Goal: Task Accomplishment & Management: Use online tool/utility

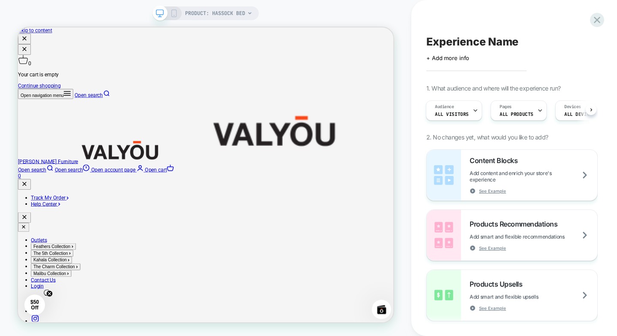
click at [246, 16] on div "PRODUCT: Hassock Bed" at bounding box center [218, 13] width 67 height 14
click at [246, 12] on div "PRODUCT: Hassock Bed" at bounding box center [218, 13] width 67 height 14
click at [237, 12] on span "PRODUCT: Hassock Bed" at bounding box center [215, 13] width 60 height 14
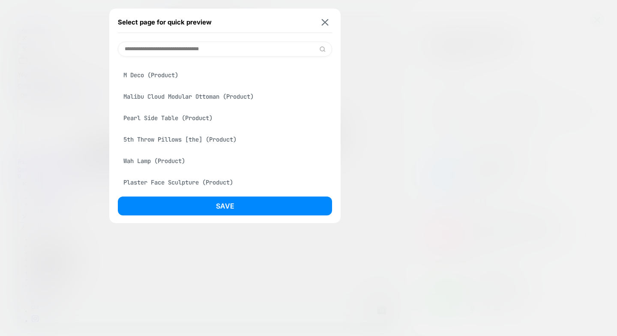
scroll to position [257, 0]
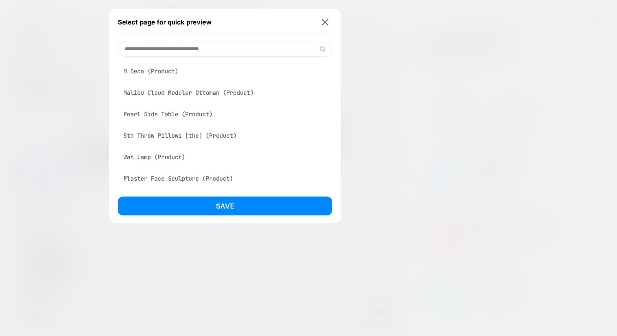
click at [221, 99] on div "Malibu Cloud Modular Ottoman (Product)" at bounding box center [225, 92] width 214 height 16
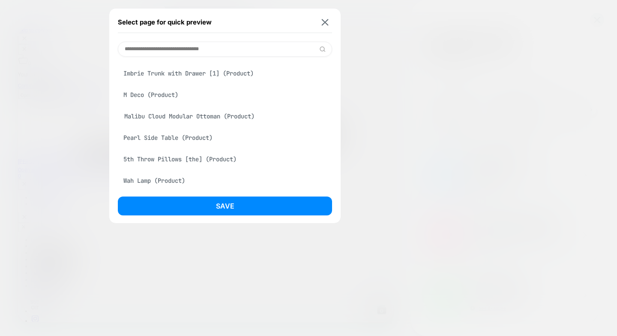
scroll to position [281, 0]
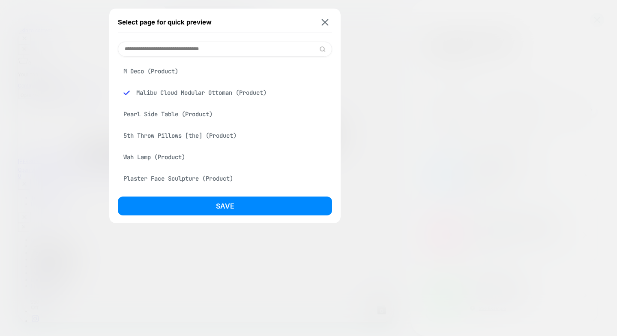
click at [221, 196] on div "Select page for quick preview Malibu Cloud Modular Ottoman (Product) 10" Four-L…" at bounding box center [224, 116] width 231 height 214
click at [220, 205] on button "Save" at bounding box center [225, 205] width 214 height 19
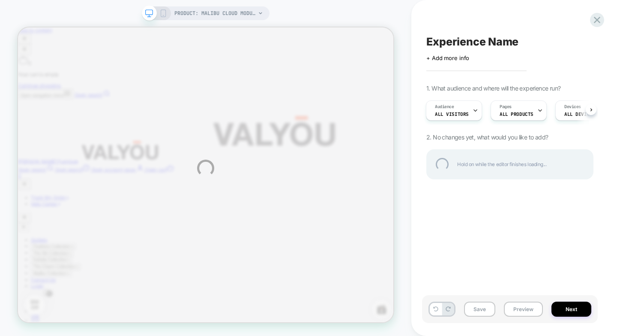
click at [594, 113] on div "PRODUCT: Malibu Cloud Modular Ottoman PRODUCT: Malibu Cloud Modular Ottoman Exp…" at bounding box center [308, 168] width 617 height 336
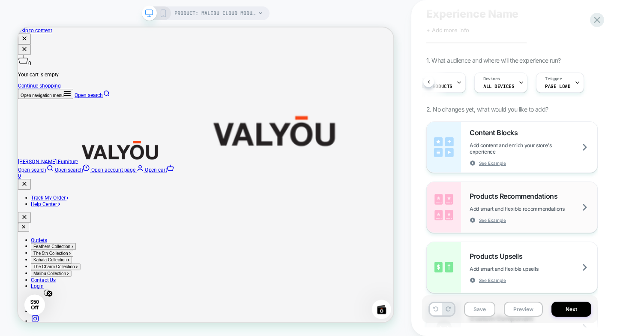
scroll to position [43, 0]
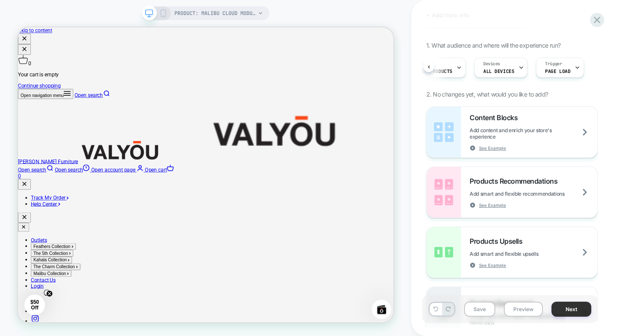
click at [570, 306] on button "Next" at bounding box center [572, 308] width 40 height 15
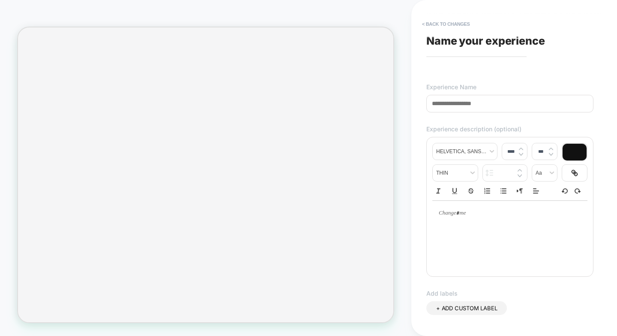
click at [458, 101] on input at bounding box center [509, 104] width 167 height 18
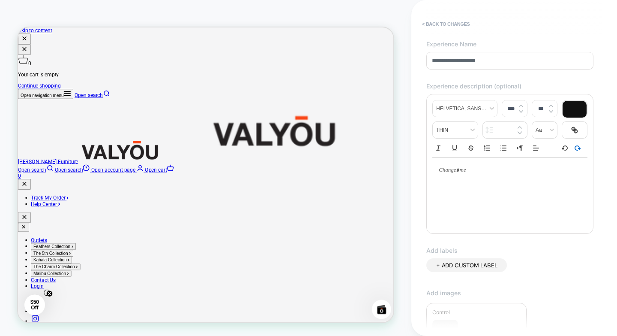
scroll to position [0, 0]
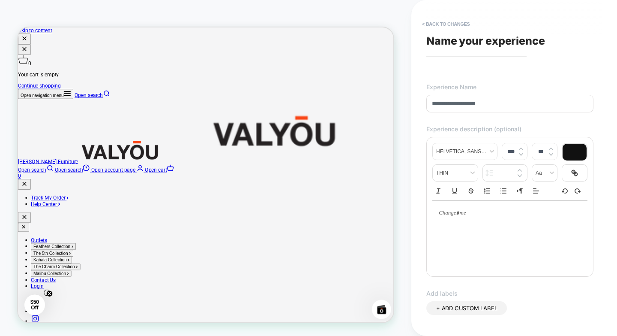
type input "**********"
click at [594, 126] on div "**********" at bounding box center [510, 168] width 176 height 318
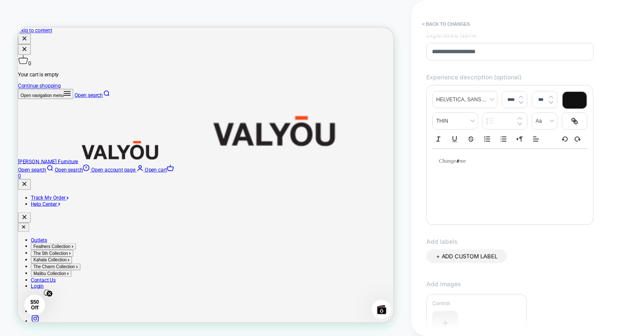
scroll to position [29, 0]
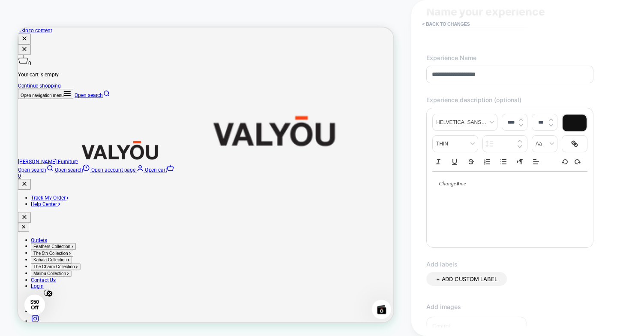
drag, startPoint x: 534, startPoint y: 75, endPoint x: 430, endPoint y: 76, distance: 103.3
click at [430, 76] on input "**********" at bounding box center [509, 75] width 167 height 18
drag, startPoint x: 489, startPoint y: 221, endPoint x: 494, endPoint y: 220, distance: 4.3
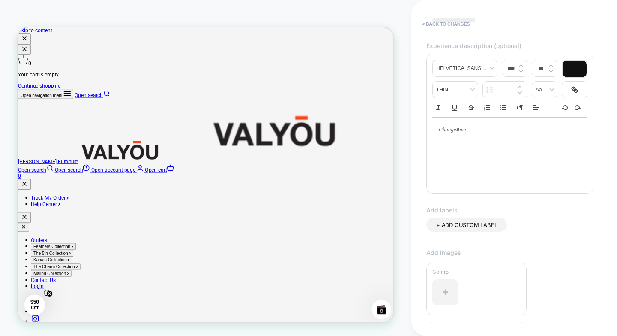
scroll to position [201, 0]
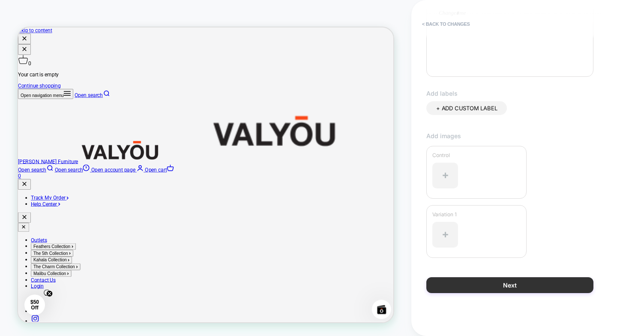
click at [462, 282] on button "Next" at bounding box center [509, 285] width 167 height 16
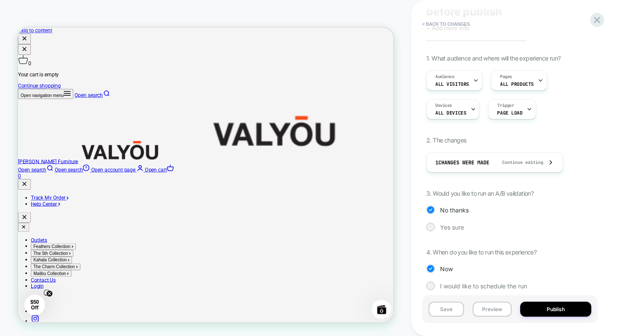
scroll to position [0, 0]
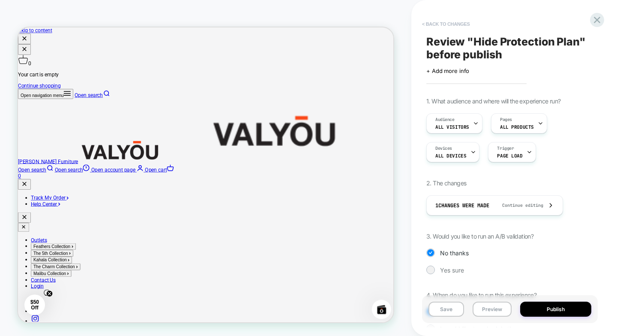
click at [426, 24] on button "< Back to changes" at bounding box center [446, 24] width 57 height 14
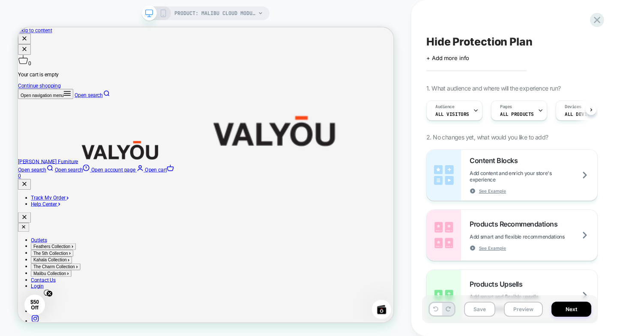
scroll to position [0, 0]
click at [499, 164] on span "Content Blocks" at bounding box center [496, 160] width 52 height 9
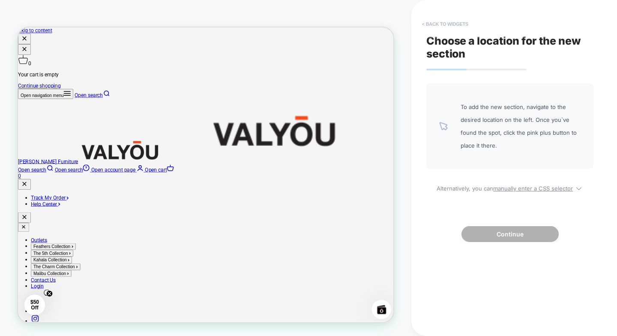
click at [423, 18] on button "< Back to widgets" at bounding box center [445, 24] width 55 height 14
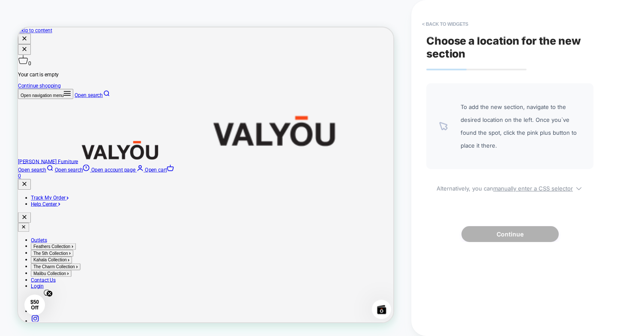
click at [450, 124] on div "To add the new section, navigate to the desired location on the left. Once you`…" at bounding box center [509, 126] width 167 height 86
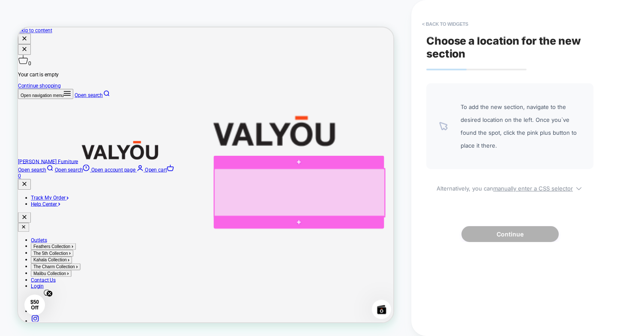
drag, startPoint x: 402, startPoint y: 227, endPoint x: 387, endPoint y: 234, distance: 16.1
click at [387, 234] on div at bounding box center [394, 248] width 228 height 64
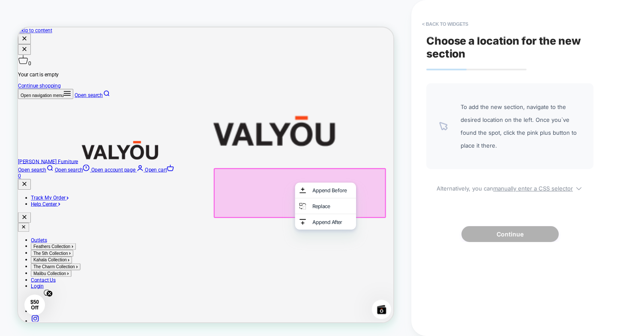
click at [361, 235] on div at bounding box center [393, 247] width 228 height 64
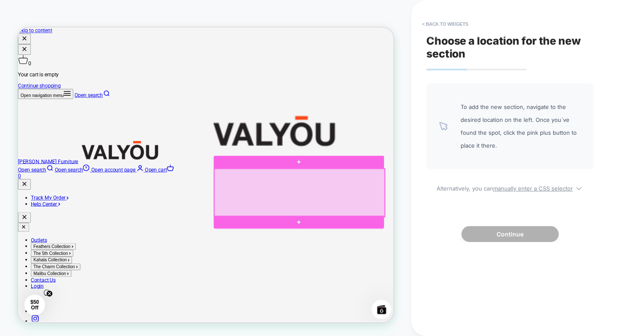
drag, startPoint x: 375, startPoint y: 229, endPoint x: 366, endPoint y: 234, distance: 10.7
click at [366, 234] on div at bounding box center [394, 248] width 228 height 64
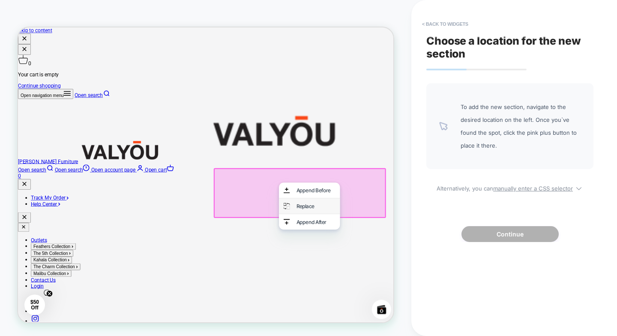
click at [390, 270] on div "Replace" at bounding box center [415, 265] width 52 height 9
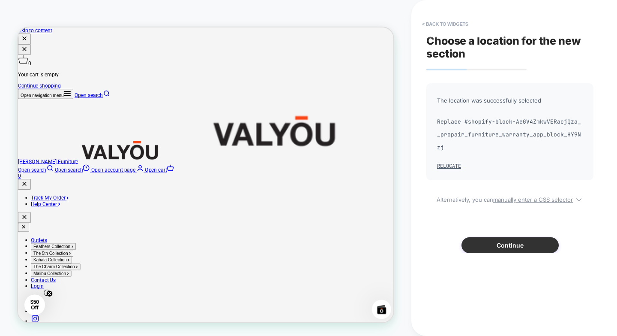
click at [514, 237] on button "Continue" at bounding box center [510, 245] width 97 height 16
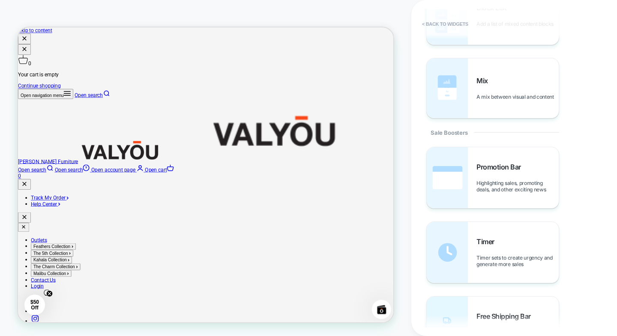
scroll to position [555, 0]
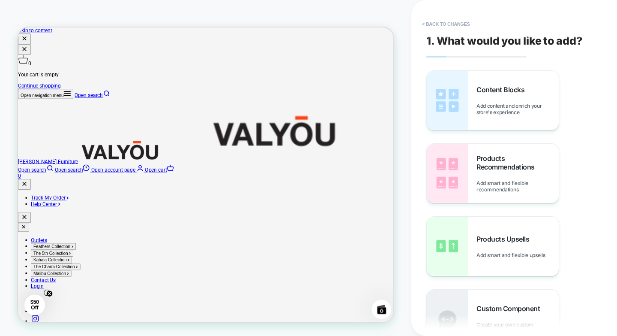
drag, startPoint x: 447, startPoint y: 231, endPoint x: 414, endPoint y: 232, distance: 32.6
click at [420, 25] on button "< Back to changes" at bounding box center [446, 24] width 57 height 14
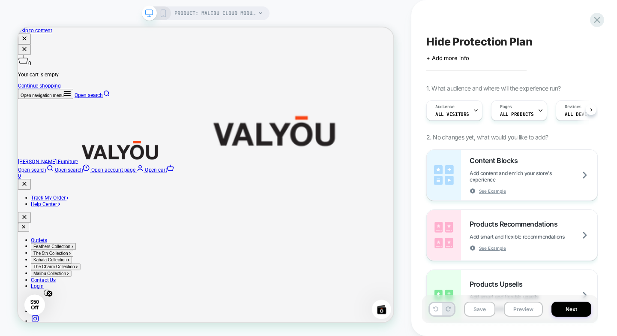
scroll to position [0, 0]
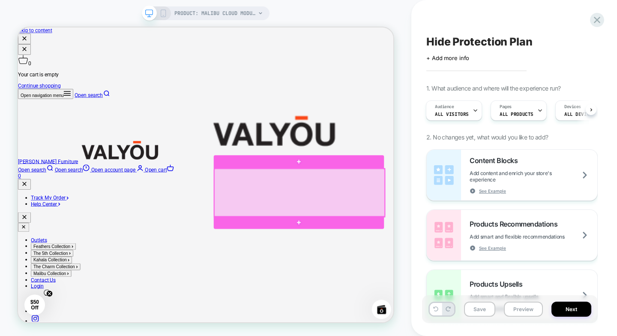
click at [387, 228] on div at bounding box center [394, 248] width 228 height 64
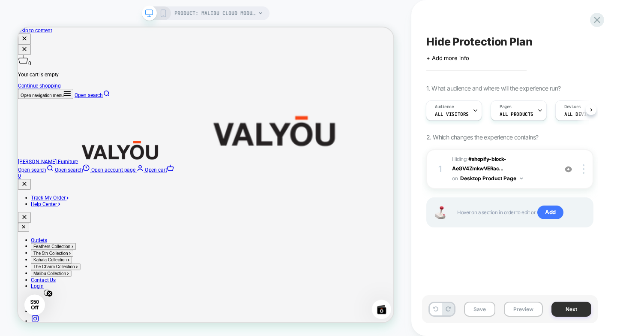
click at [590, 309] on button "Next" at bounding box center [572, 308] width 40 height 15
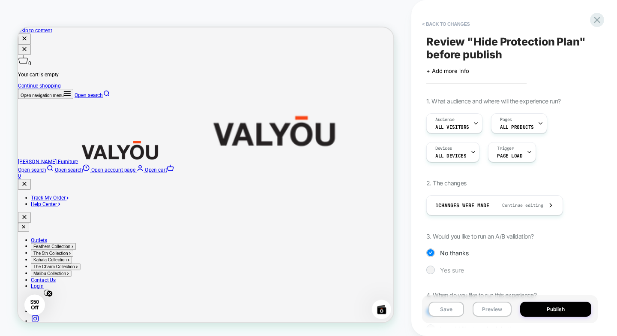
click at [451, 268] on span "Yes sure" at bounding box center [452, 269] width 24 height 7
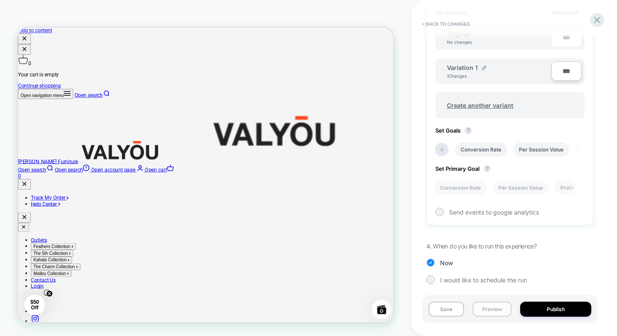
scroll to position [286, 0]
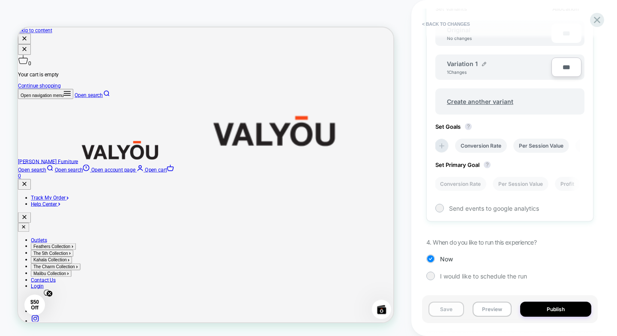
click at [432, 309] on button "Save" at bounding box center [447, 308] width 36 height 15
click at [482, 306] on button "Preview" at bounding box center [492, 308] width 39 height 15
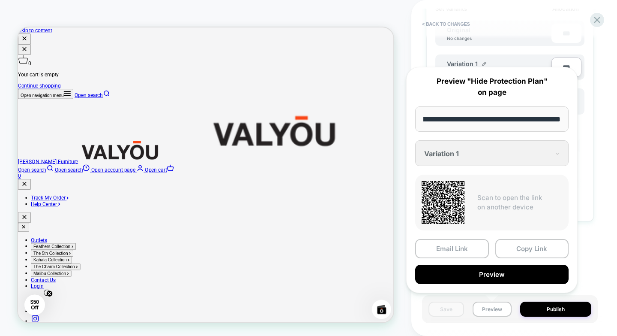
scroll to position [0, 0]
click at [450, 153] on div "**********" at bounding box center [491, 180] width 171 height 226
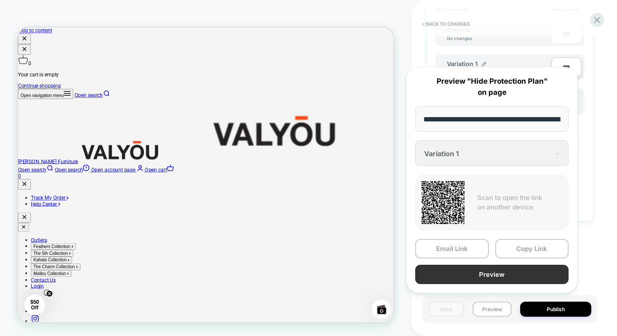
click at [486, 274] on button "Preview" at bounding box center [491, 273] width 153 height 19
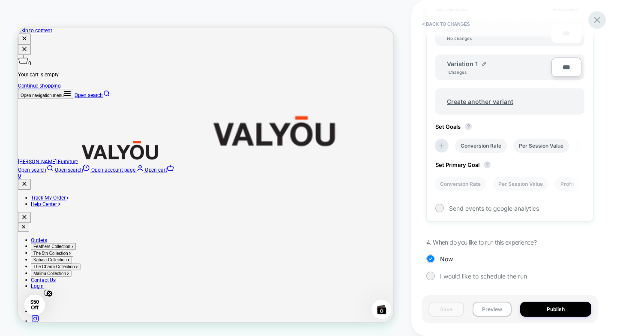
click at [597, 20] on icon at bounding box center [597, 20] width 6 height 6
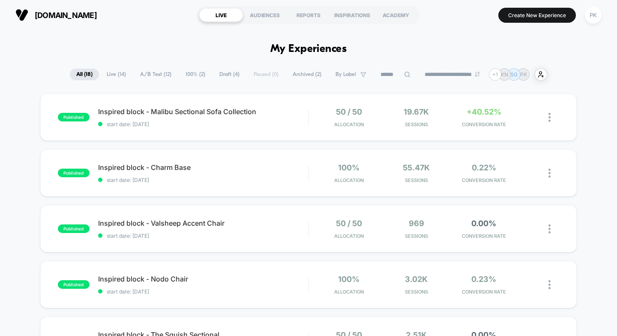
click at [229, 74] on span "Draft ( 4 )" at bounding box center [229, 75] width 33 height 12
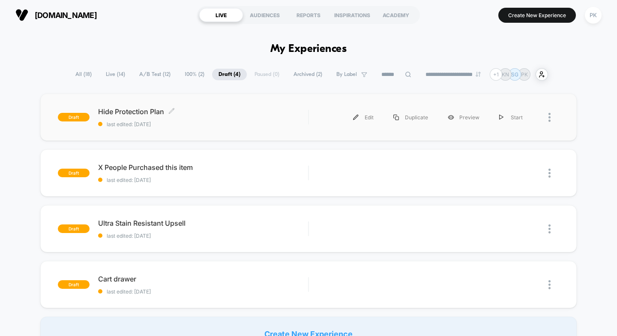
click at [243, 124] on span "last edited: [DATE]" at bounding box center [203, 124] width 210 height 6
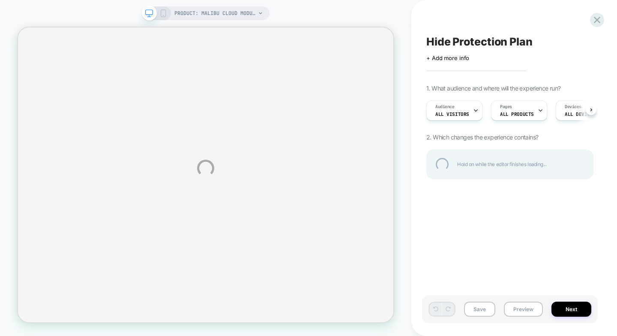
click at [407, 262] on div "PRODUCT: Malibu Cloud Modular Ottoman PRODUCT: Malibu Cloud Modular Ottoman Hid…" at bounding box center [308, 168] width 617 height 336
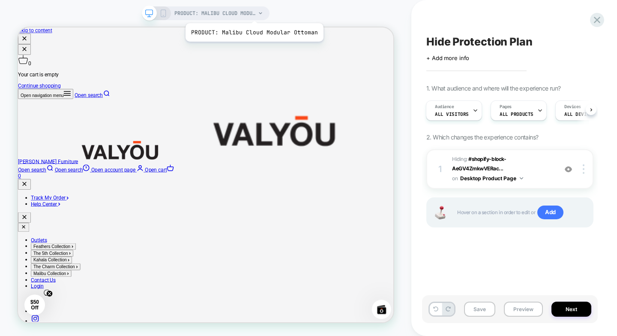
click at [253, 12] on span "PRODUCT: Malibu Cloud Modular Ottoman" at bounding box center [214, 13] width 81 height 14
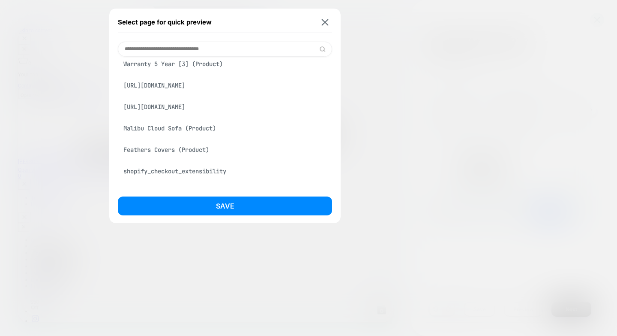
scroll to position [129, 0]
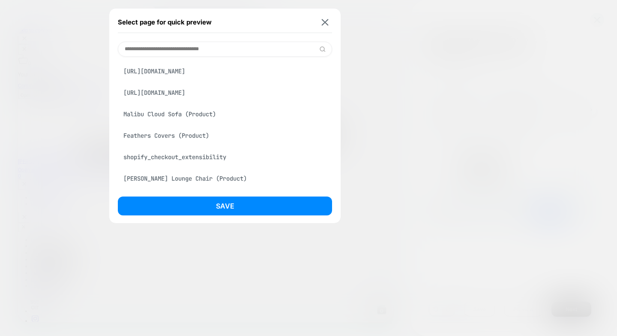
click at [188, 122] on div "Malibu Cloud Sofa (Product)" at bounding box center [225, 114] width 214 height 16
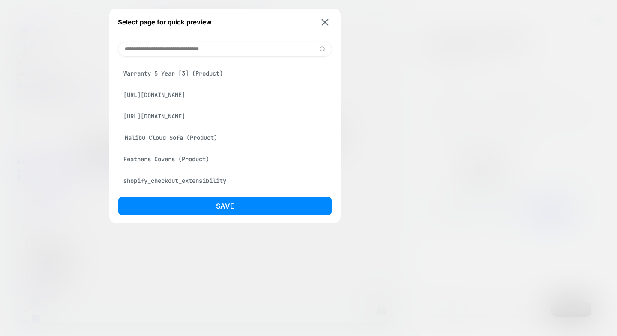
scroll to position [152, 0]
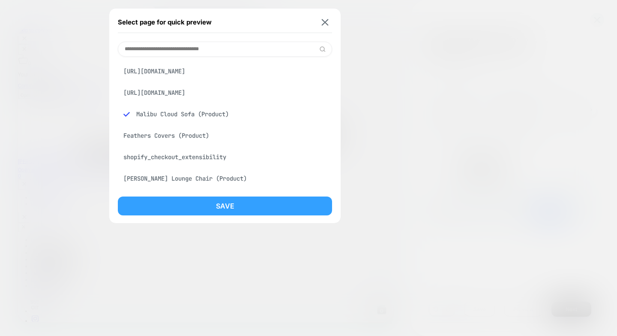
click at [209, 211] on button "Save" at bounding box center [225, 205] width 214 height 19
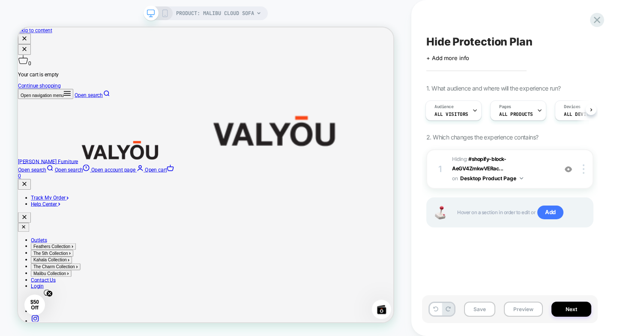
scroll to position [0, 0]
click at [570, 310] on button "Next" at bounding box center [572, 308] width 40 height 15
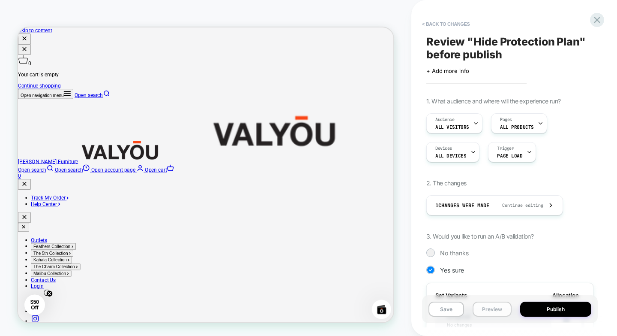
scroll to position [0, 1]
click at [489, 312] on button "Preview" at bounding box center [492, 308] width 39 height 15
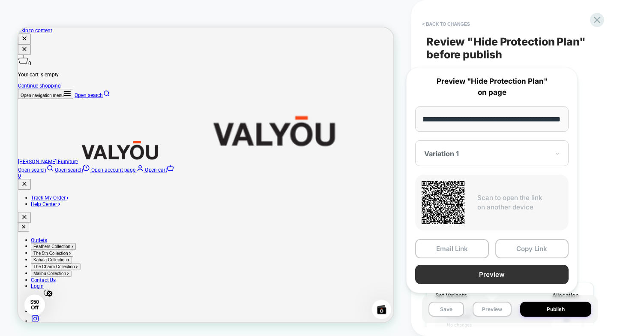
scroll to position [0, 0]
click at [462, 270] on button "Preview" at bounding box center [491, 273] width 153 height 19
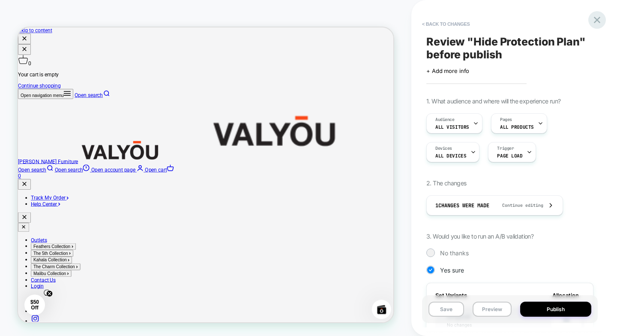
click at [591, 22] on div at bounding box center [597, 20] width 18 height 18
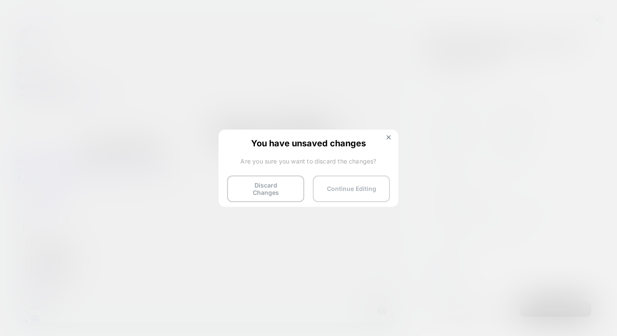
click at [357, 192] on button "Continue Editing" at bounding box center [351, 188] width 77 height 27
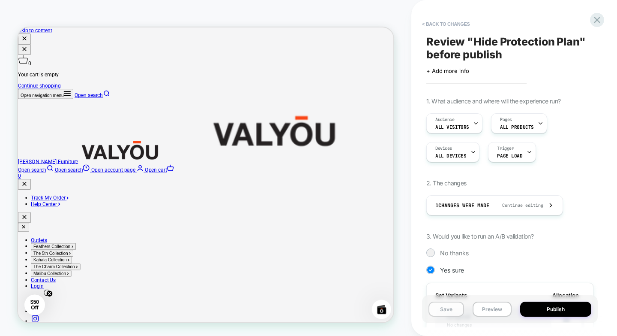
click at [442, 307] on button "Save" at bounding box center [447, 308] width 36 height 15
click at [219, 13] on span "PRODUCT: Malibu Cloud Sofa" at bounding box center [215, 13] width 78 height 14
click at [206, 10] on div "Select page for quick preview 10" Four-Layered Gel [MEDICAL_DATA] Mattress (Pro…" at bounding box center [224, 116] width 231 height 214
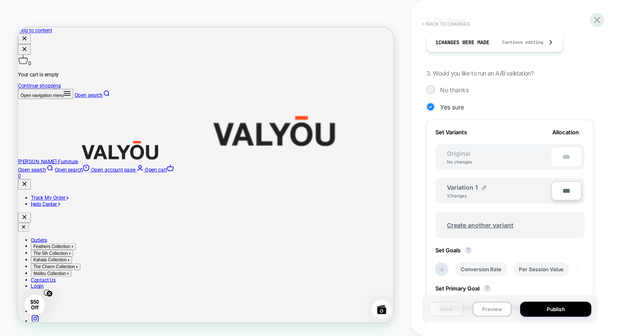
scroll to position [171, 0]
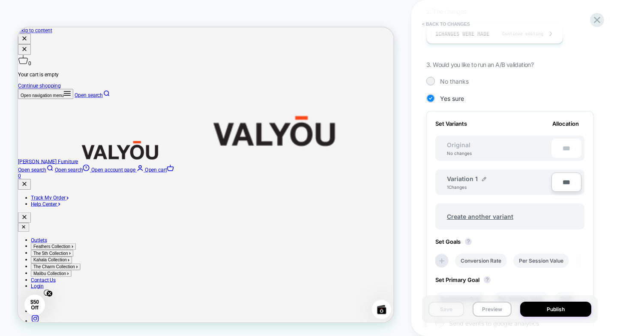
click at [423, 24] on button "< Back to changes" at bounding box center [446, 24] width 57 height 14
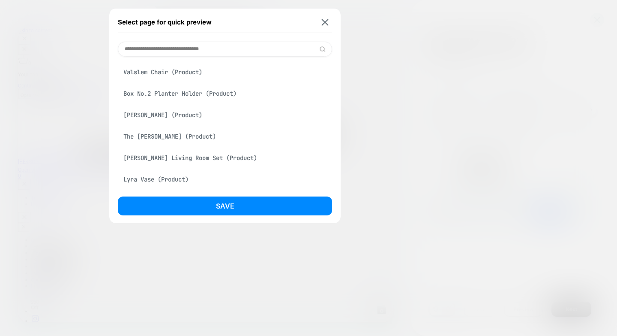
scroll to position [257, 0]
click at [197, 142] on div "The [PERSON_NAME] (Product)" at bounding box center [225, 135] width 214 height 16
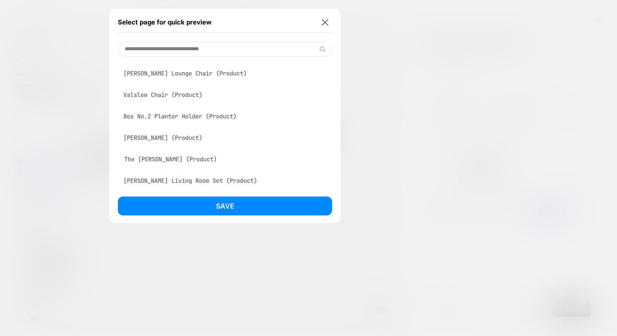
scroll to position [281, 0]
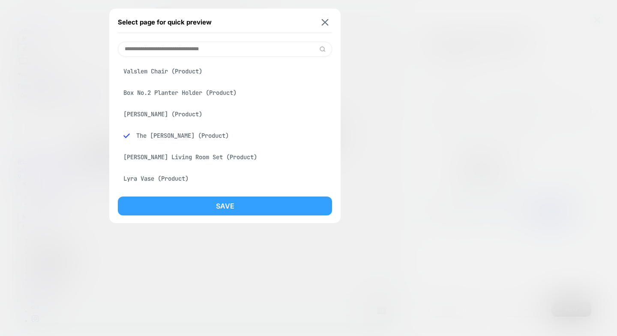
click at [221, 207] on button "Save" at bounding box center [225, 205] width 214 height 19
click at [221, 207] on div "PRODUCT: Malibu Cloud Sofa Select page for quick preview The [PERSON_NAME] Bed …" at bounding box center [308, 168] width 617 height 336
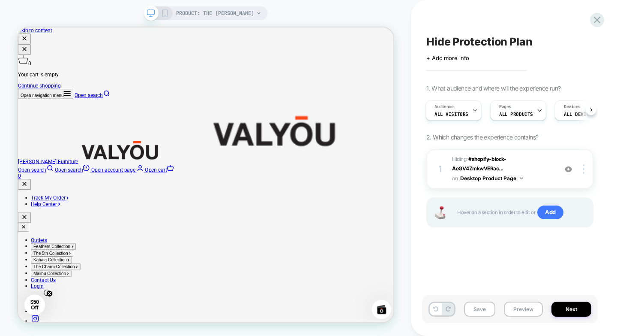
scroll to position [0, 0]
click at [235, 10] on span "PRODUCT: The [PERSON_NAME]" at bounding box center [215, 13] width 78 height 14
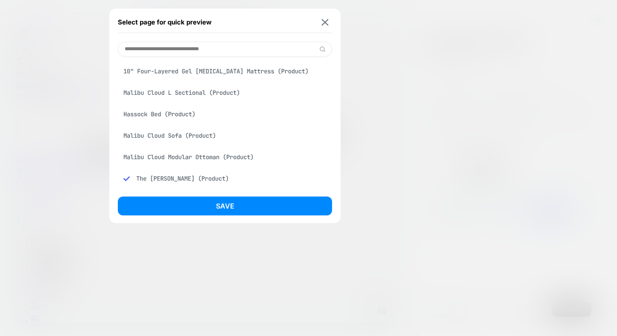
scroll to position [129, 0]
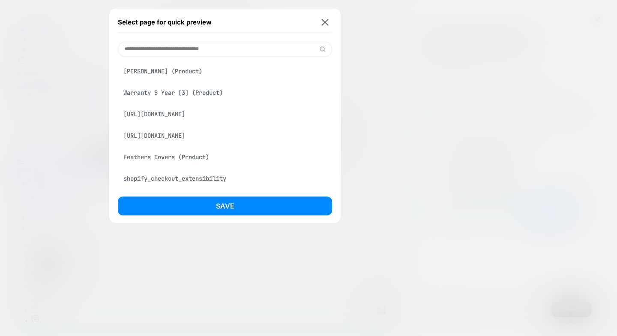
click at [170, 162] on div "Feathers Covers (Product)" at bounding box center [225, 157] width 214 height 16
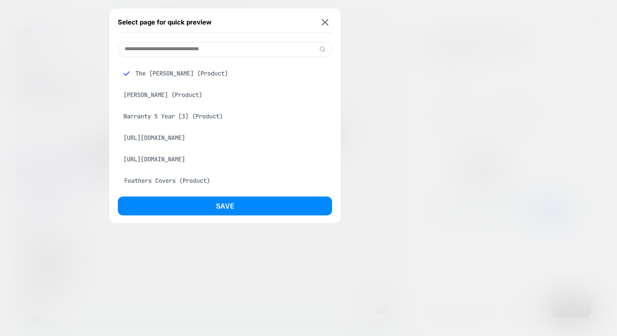
scroll to position [152, 0]
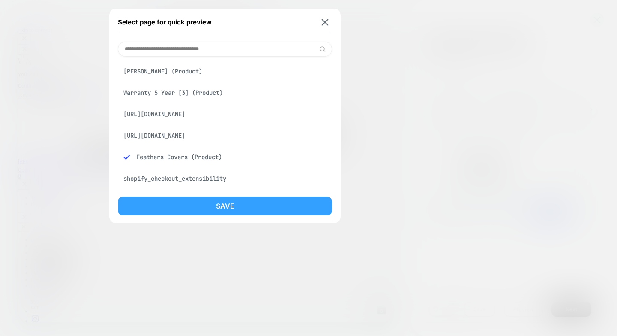
click at [240, 210] on button "Save" at bounding box center [225, 205] width 214 height 19
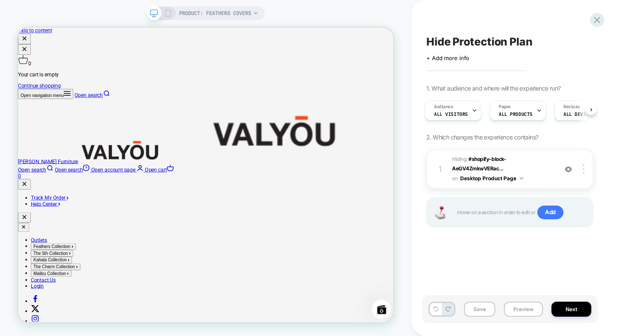
scroll to position [0, 0]
click at [472, 314] on button "Save" at bounding box center [479, 308] width 31 height 15
click at [532, 312] on button "Preview" at bounding box center [523, 308] width 39 height 15
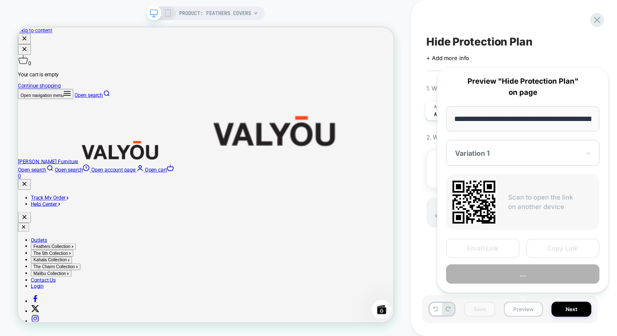
scroll to position [0, 112]
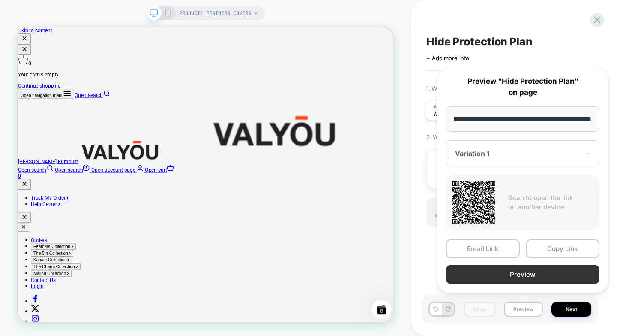
click at [512, 273] on button "Preview" at bounding box center [522, 273] width 153 height 19
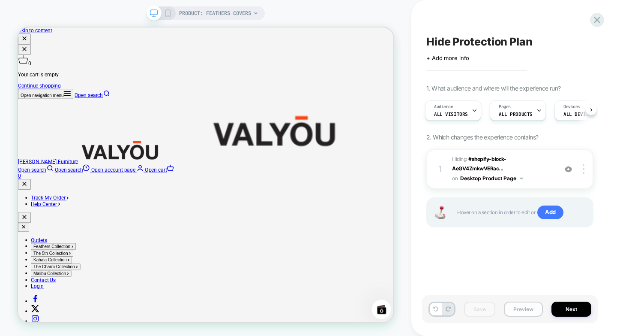
click at [516, 306] on button "Preview" at bounding box center [523, 308] width 39 height 15
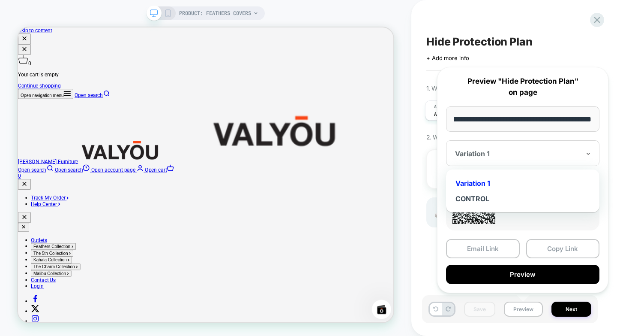
scroll to position [0, 0]
click at [503, 152] on div at bounding box center [517, 153] width 125 height 9
click at [478, 195] on div "CONTROL" at bounding box center [522, 198] width 145 height 15
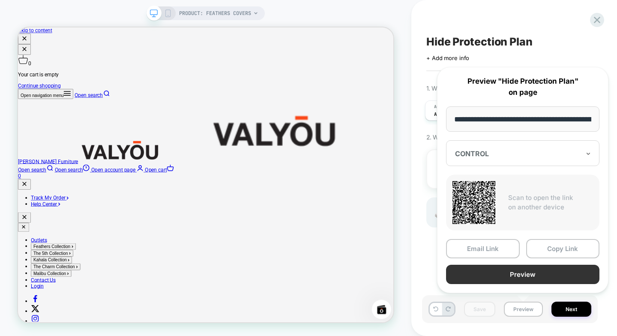
click at [526, 276] on button "Preview" at bounding box center [522, 273] width 153 height 19
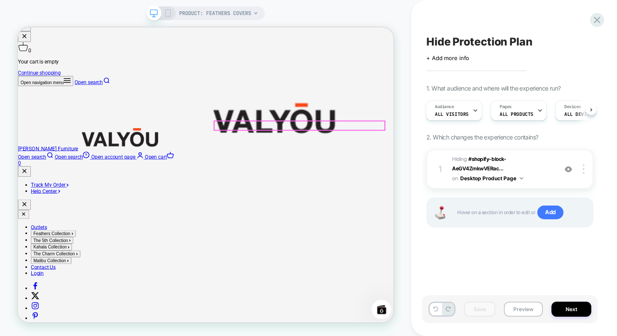
scroll to position [43, 0]
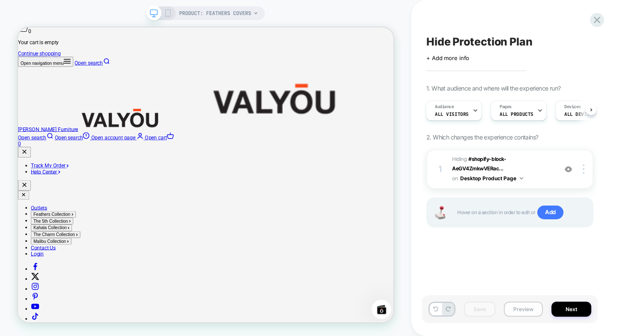
click at [0, 0] on button "Preview" at bounding box center [0, 0] width 0 height 0
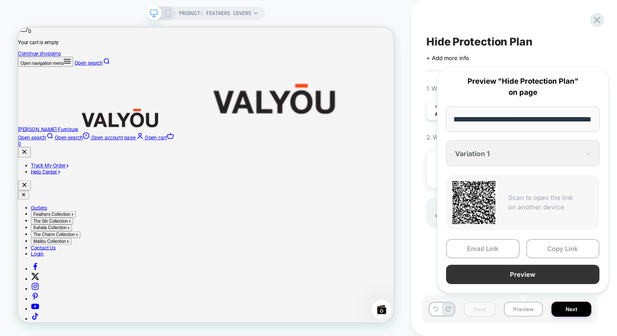
scroll to position [0, 0]
click at [510, 271] on button "Preview" at bounding box center [522, 273] width 153 height 19
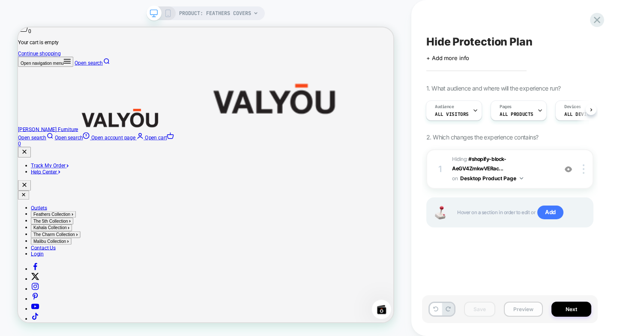
click at [0, 0] on button "Preview" at bounding box center [0, 0] width 0 height 0
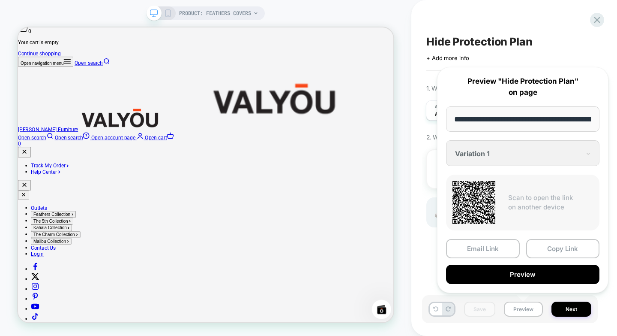
click at [498, 162] on div "**********" at bounding box center [522, 180] width 171 height 226
click at [498, 156] on div "**********" at bounding box center [522, 180] width 171 height 226
click at [587, 155] on div "**********" at bounding box center [522, 180] width 171 height 226
click at [587, 152] on div "**********" at bounding box center [522, 180] width 171 height 226
click at [552, 117] on input "**********" at bounding box center [522, 118] width 153 height 25
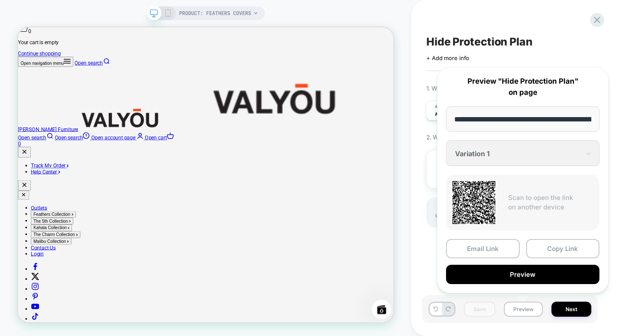
click at [526, 147] on div "**********" at bounding box center [522, 180] width 171 height 226
click at [484, 162] on div "**********" at bounding box center [522, 180] width 171 height 226
click at [482, 157] on div "**********" at bounding box center [522, 180] width 171 height 226
click at [409, 9] on div "PRODUCT: Feathers Covers PRODUCT: Feathers Covers" at bounding box center [205, 168] width 411 height 318
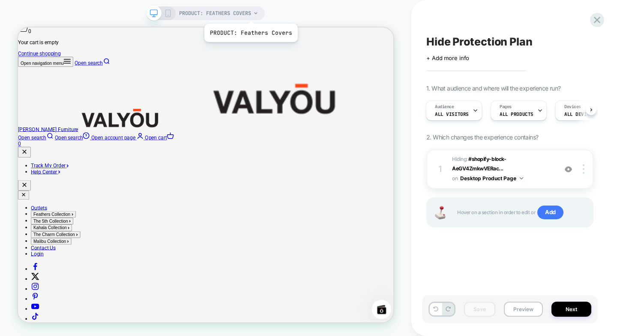
click at [250, 13] on span "PRODUCT: Feathers Covers" at bounding box center [215, 13] width 72 height 14
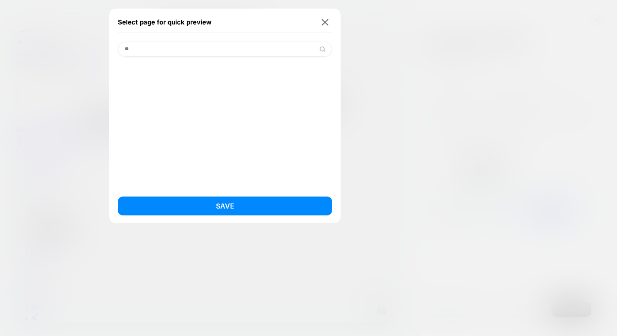
type input "*"
type input "**********"
click at [228, 68] on div "Feathers L Sectional (Product)" at bounding box center [225, 71] width 214 height 16
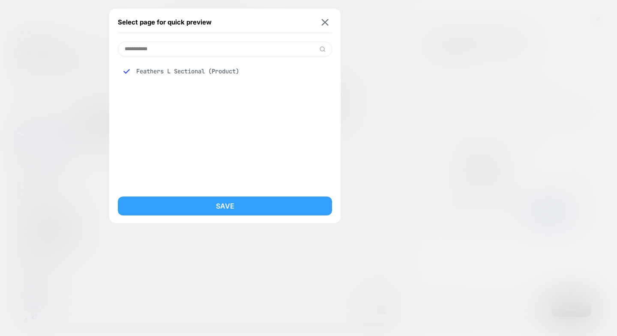
click at [210, 207] on button "Save" at bounding box center [225, 205] width 214 height 19
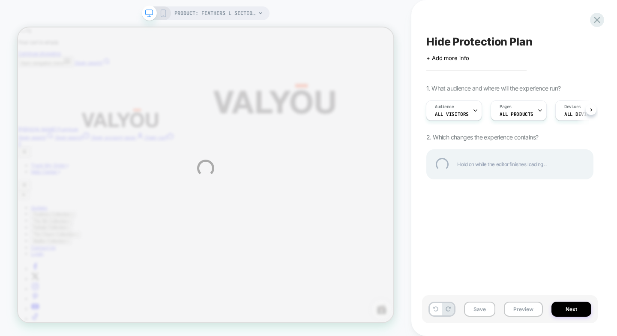
click at [482, 307] on div "PRODUCT: Feathers L Sectional PRODUCT: Feathers L Sectional Hide Protection Pla…" at bounding box center [308, 168] width 617 height 336
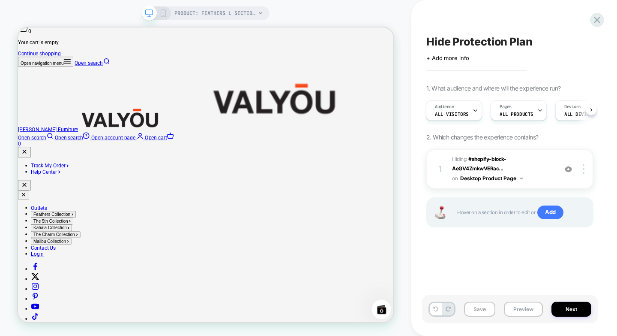
scroll to position [0, 1]
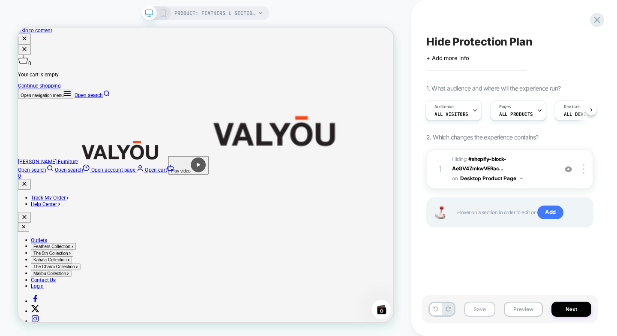
click at [0, 0] on button "Save" at bounding box center [0, 0] width 0 height 0
click at [0, 0] on button "Preview" at bounding box center [0, 0] width 0 height 0
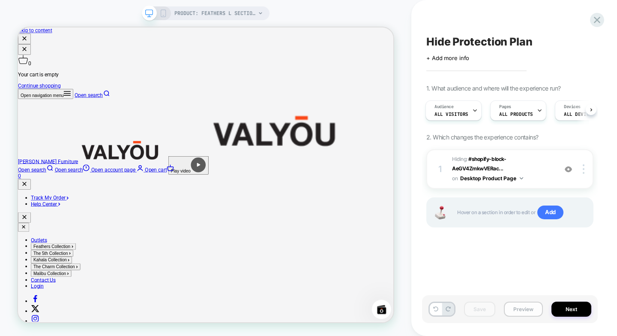
click at [0, 0] on button "Preview" at bounding box center [0, 0] width 0 height 0
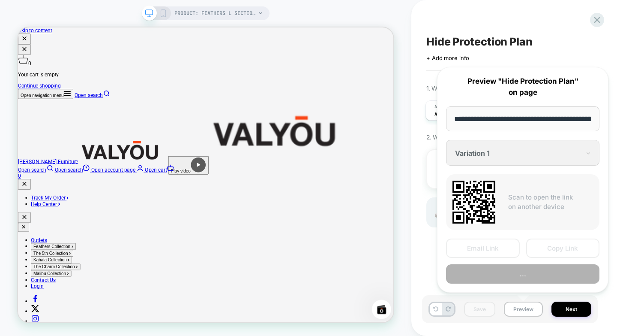
scroll to position [0, 124]
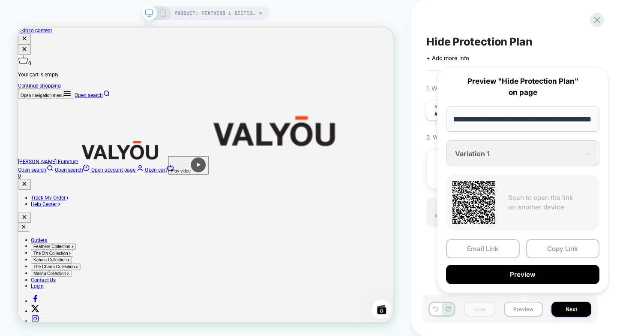
drag, startPoint x: 551, startPoint y: 154, endPoint x: 564, endPoint y: 155, distance: 12.9
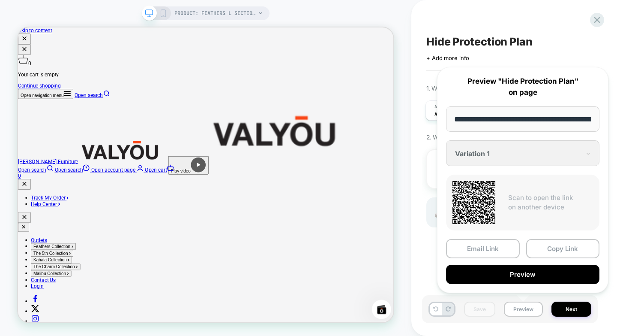
click at [405, 121] on div "PRODUCT: Feathers L Sectional PRODUCT: Feathers L Sectional" at bounding box center [205, 168] width 411 height 318
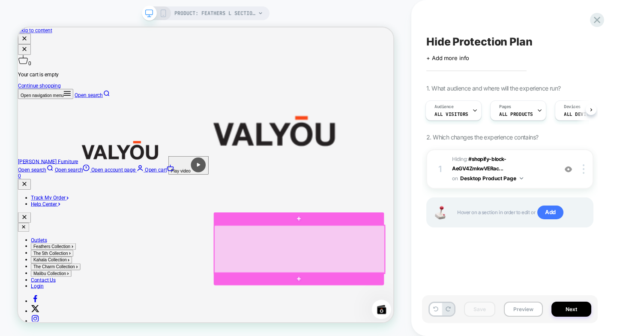
drag, startPoint x: 423, startPoint y: 299, endPoint x: 417, endPoint y: 312, distance: 14.6
click at [417, 312] on div at bounding box center [394, 323] width 228 height 64
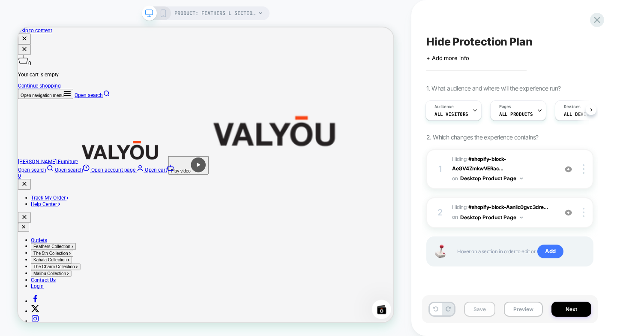
click at [0, 0] on button "Save" at bounding box center [0, 0] width 0 height 0
click at [609, 242] on div "Hide Protection Plan Click to edit experience details + Add more info 1. What a…" at bounding box center [514, 168] width 206 height 336
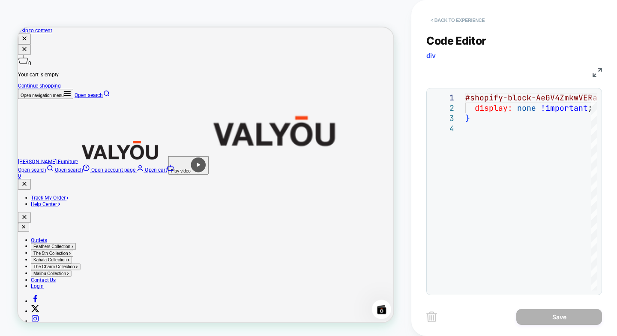
click at [432, 22] on button "< Back to experience" at bounding box center [457, 20] width 63 height 14
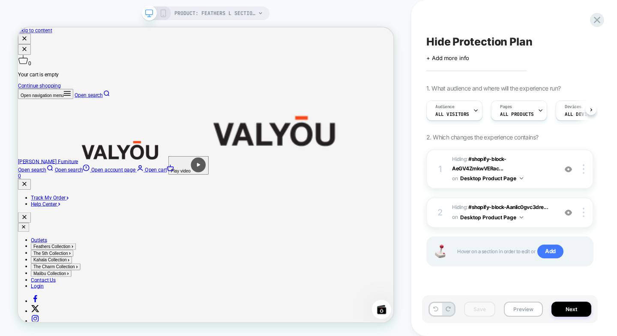
scroll to position [0, 0]
click at [584, 173] on img at bounding box center [584, 168] width 2 height 9
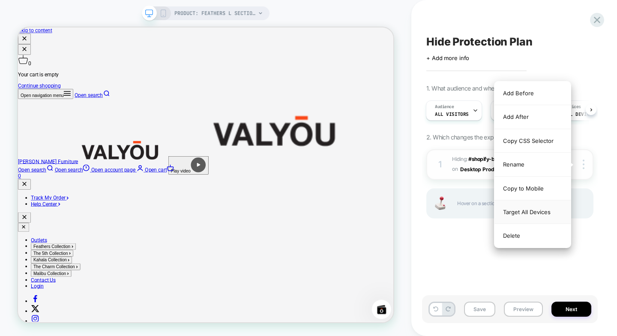
click at [536, 211] on div "Target All Devices" at bounding box center [533, 212] width 76 height 24
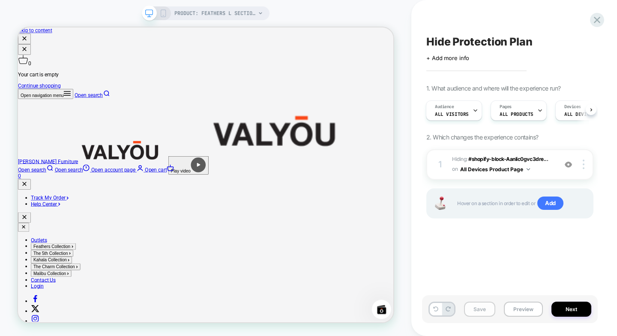
click at [467, 309] on button "Save" at bounding box center [479, 308] width 31 height 15
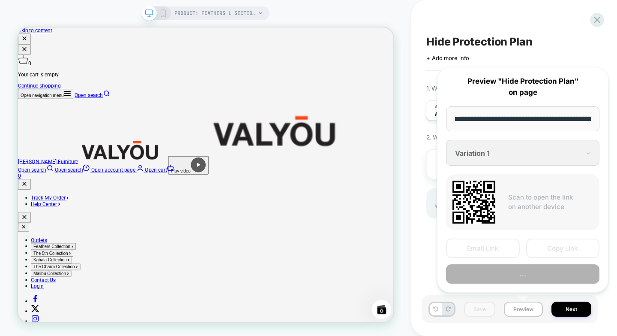
scroll to position [0, 124]
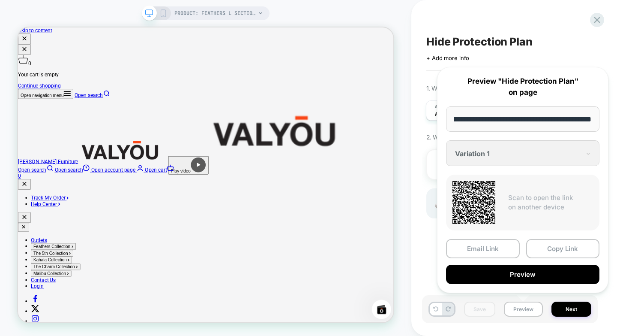
click at [514, 152] on div "**********" at bounding box center [522, 180] width 171 height 226
click at [525, 149] on div "**********" at bounding box center [522, 180] width 171 height 226
click at [599, 16] on icon at bounding box center [597, 20] width 12 height 12
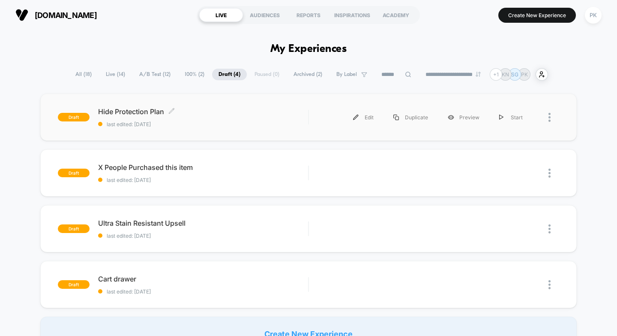
click at [291, 112] on span "Hide Protection Plan Click to edit experience details" at bounding box center [203, 111] width 210 height 9
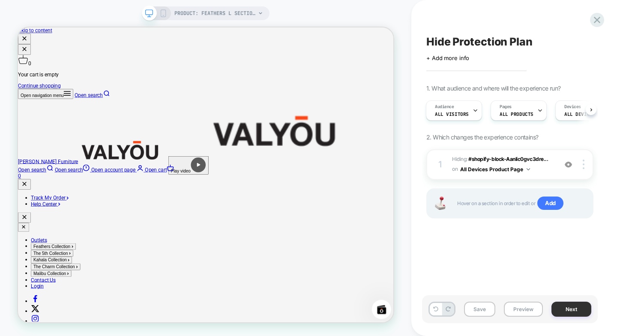
click at [0, 0] on button "Next" at bounding box center [0, 0] width 0 height 0
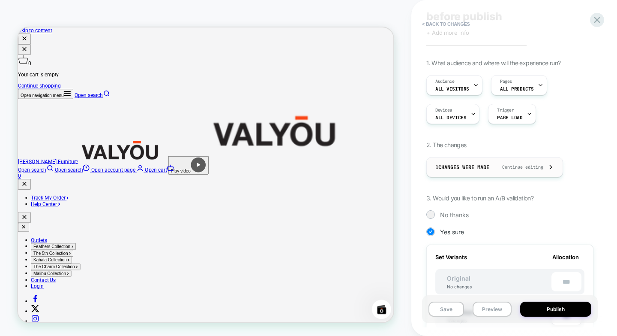
scroll to position [86, 0]
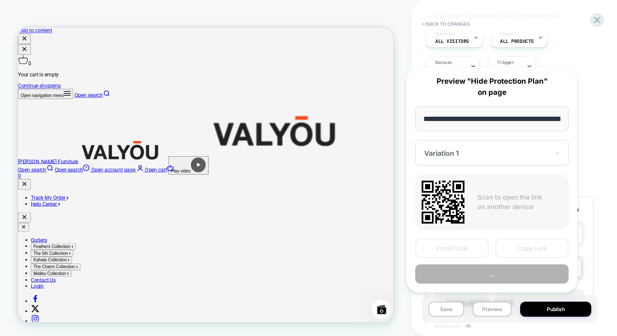
scroll to position [0, 124]
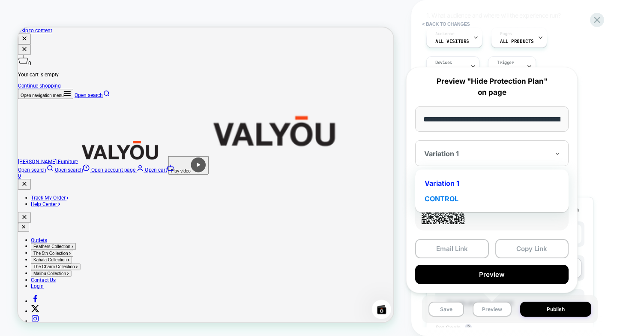
click at [453, 197] on div "CONTROL" at bounding box center [492, 198] width 145 height 15
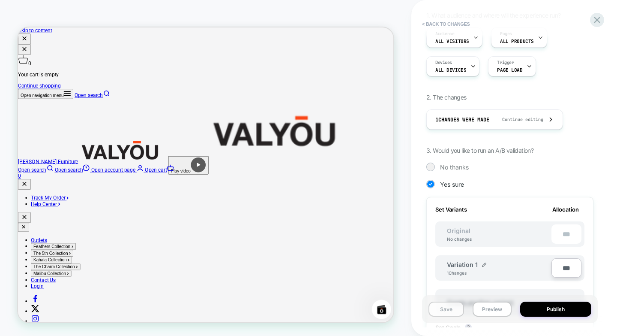
click at [458, 307] on button "Save" at bounding box center [447, 308] width 36 height 15
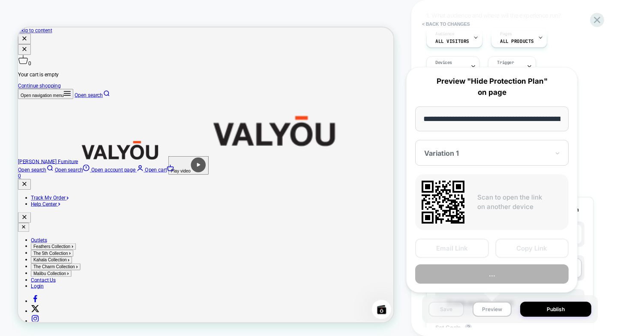
scroll to position [0, 124]
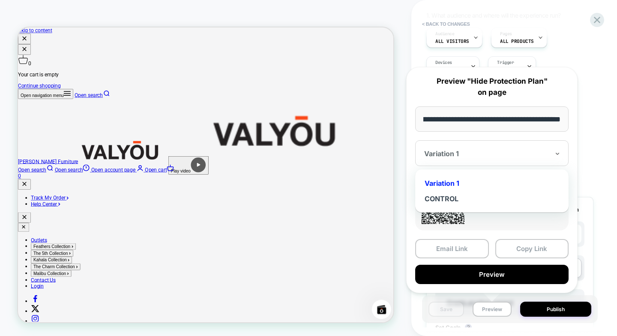
click at [462, 152] on div at bounding box center [486, 153] width 125 height 9
click at [446, 200] on div "CONTROL" at bounding box center [492, 198] width 145 height 15
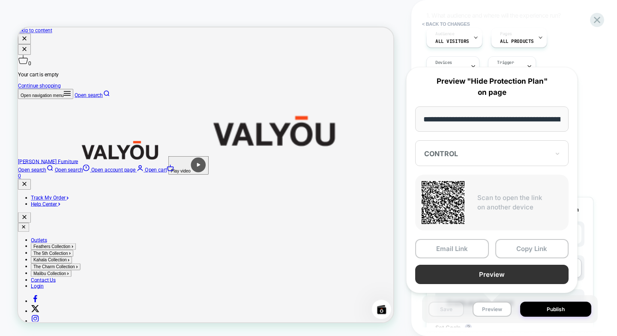
click at [251, 193] on button "Preview" at bounding box center [240, 183] width 21 height 21
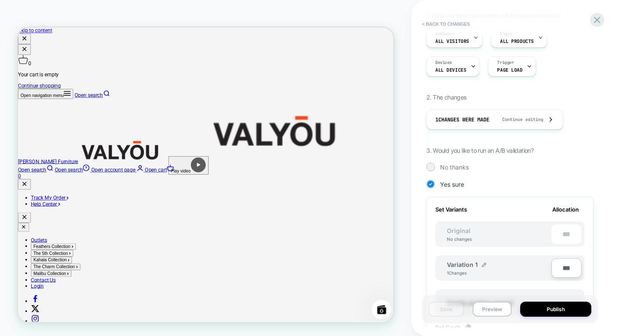
click at [499, 321] on div "Save Preview Publish" at bounding box center [510, 309] width 176 height 28
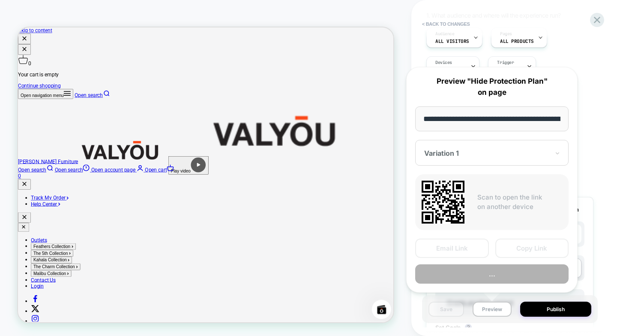
scroll to position [0, 124]
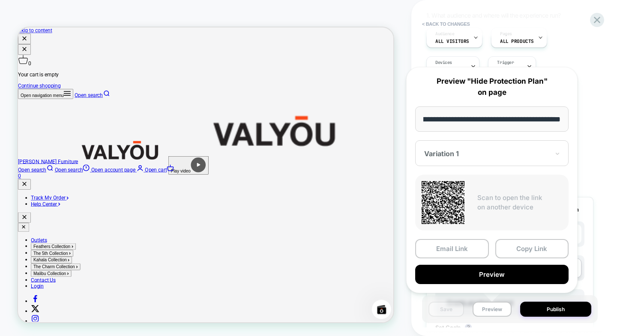
click at [251, 193] on button "Preview" at bounding box center [240, 183] width 21 height 21
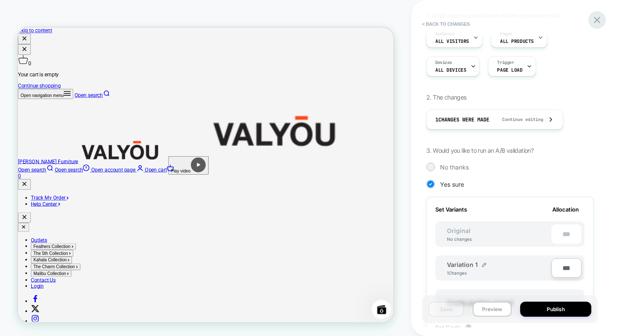
click at [594, 23] on icon at bounding box center [597, 20] width 12 height 12
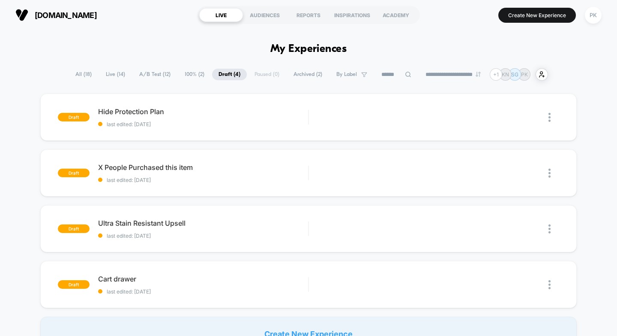
click at [531, 25] on section "Create New Experience PK" at bounding box center [515, 14] width 178 height 21
click at [540, 13] on button "Create New Experience" at bounding box center [537, 15] width 78 height 15
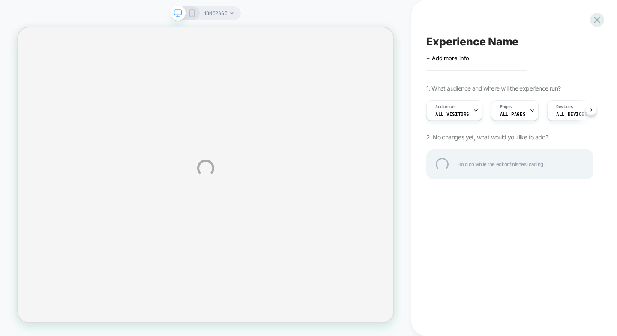
click at [525, 110] on div "HOMEPAGE Experience Name Click to edit experience details + Add more info 1. Wh…" at bounding box center [308, 168] width 617 height 336
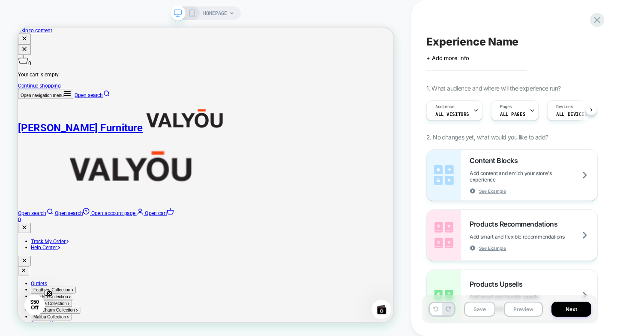
scroll to position [0, 0]
click at [525, 110] on div "Pages ALL PAGES" at bounding box center [512, 110] width 42 height 19
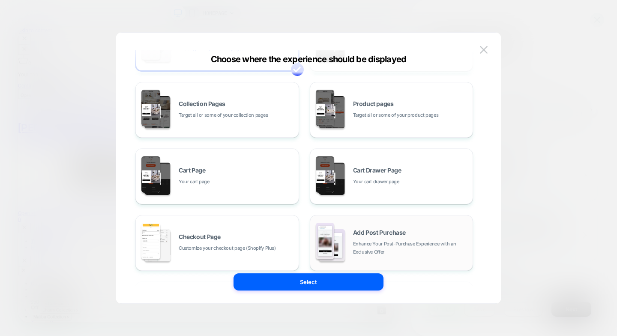
scroll to position [51, 0]
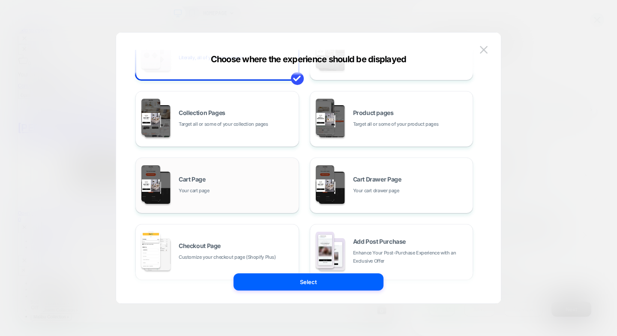
click at [237, 187] on div "Cart Page Your cart page" at bounding box center [237, 185] width 116 height 18
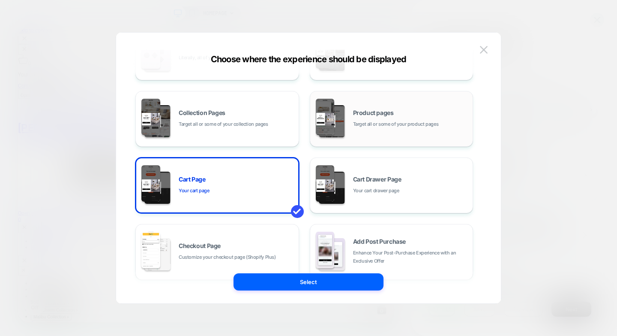
click at [384, 123] on span "Target all or some of your product pages" at bounding box center [396, 124] width 86 height 8
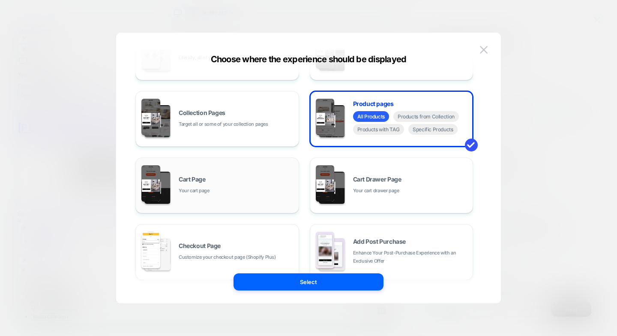
click at [266, 174] on div "Cart Page Your cart page" at bounding box center [217, 185] width 154 height 47
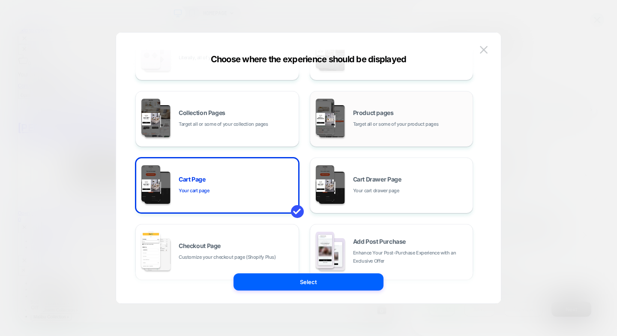
click at [389, 112] on span "Product pages" at bounding box center [373, 113] width 41 height 6
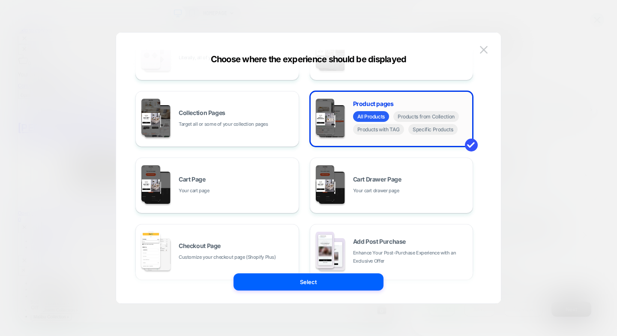
click at [389, 112] on div "All Products Products from Collection Products with TAG Specific Products" at bounding box center [411, 124] width 116 height 26
click at [331, 275] on button "Select" at bounding box center [309, 281] width 150 height 17
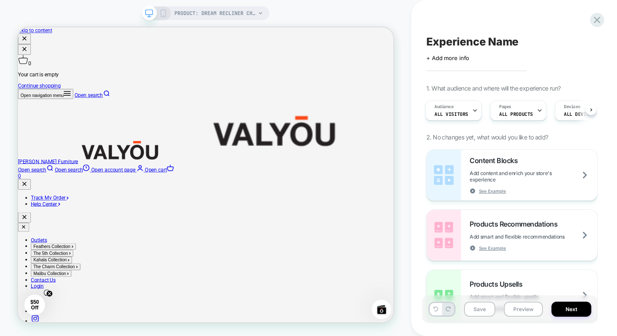
scroll to position [0, 0]
click at [205, 12] on span "PRODUCT: Dream Recliner Chair" at bounding box center [214, 13] width 81 height 14
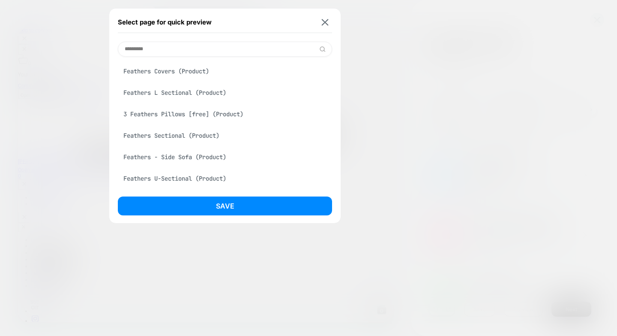
type input "********"
click at [189, 91] on div "Feathers L Sectional (Product)" at bounding box center [225, 92] width 214 height 16
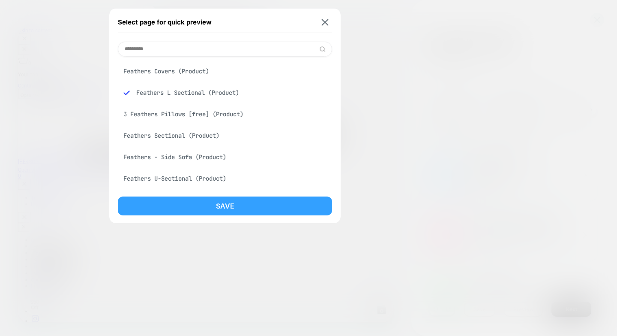
click at [206, 199] on button "Save" at bounding box center [225, 205] width 214 height 19
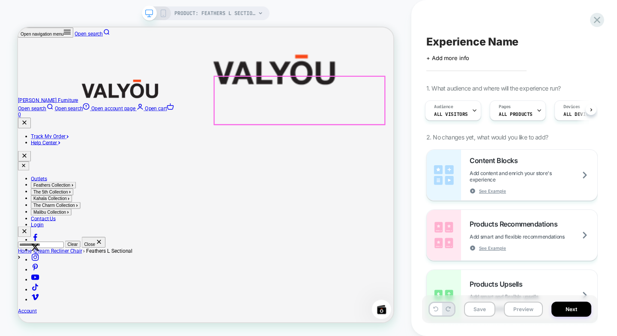
scroll to position [214, 0]
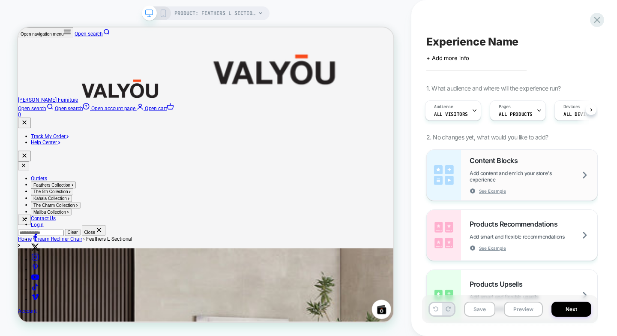
click at [528, 183] on div "Content Blocks Add content and enrich your store's experience See Example" at bounding box center [534, 175] width 128 height 38
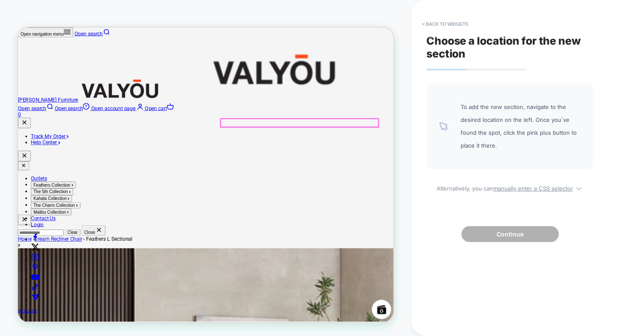
scroll to position [171, 0]
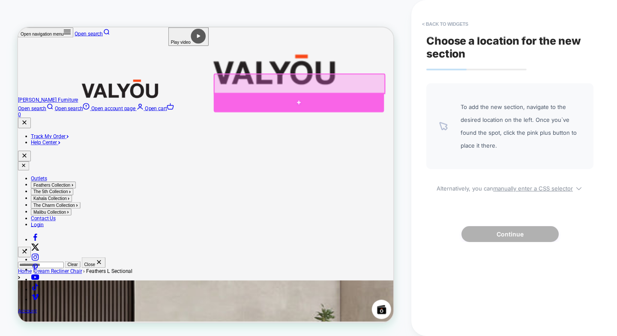
click at [394, 122] on div at bounding box center [393, 127] width 228 height 26
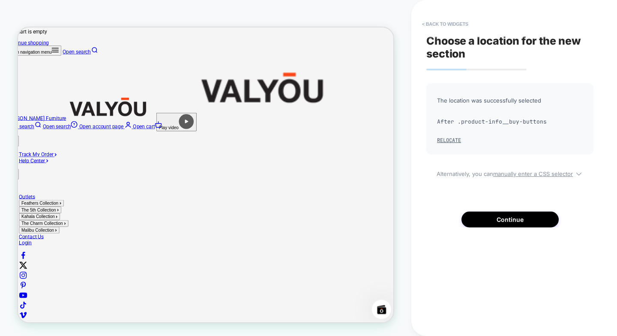
scroll to position [55, 16]
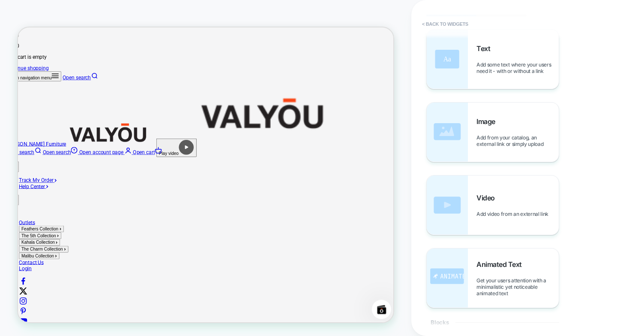
scroll to position [0, 0]
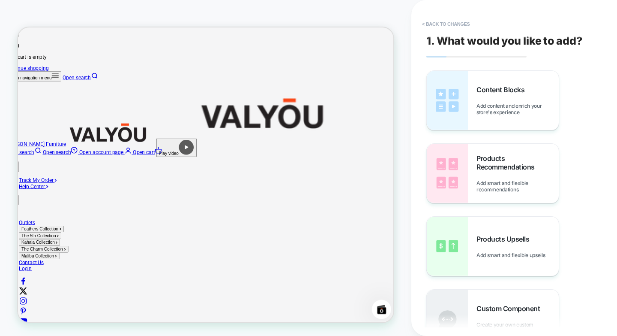
scroll to position [55, 16]
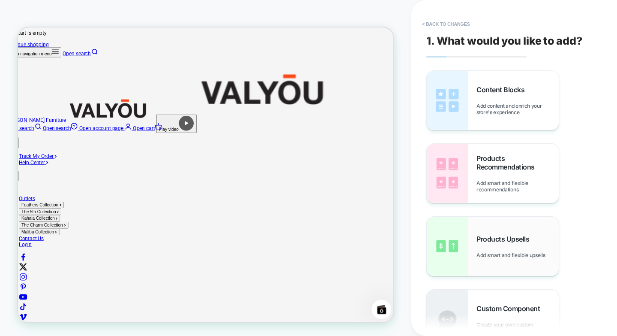
click at [490, 242] on span "Products Upsells" at bounding box center [505, 238] width 57 height 9
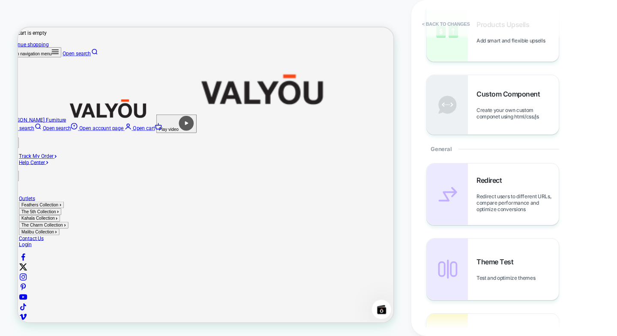
scroll to position [171, 0]
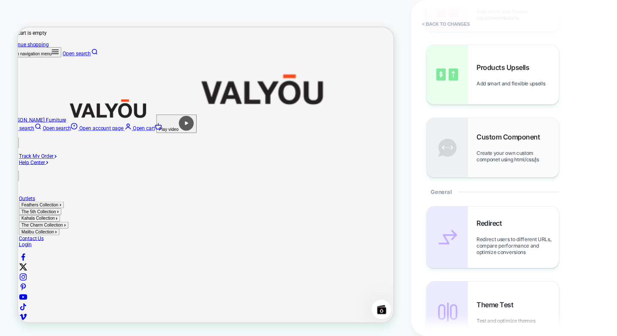
click at [0, 0] on span "Create your own custom componet using html/css/js" at bounding box center [0, 0] width 0 height 0
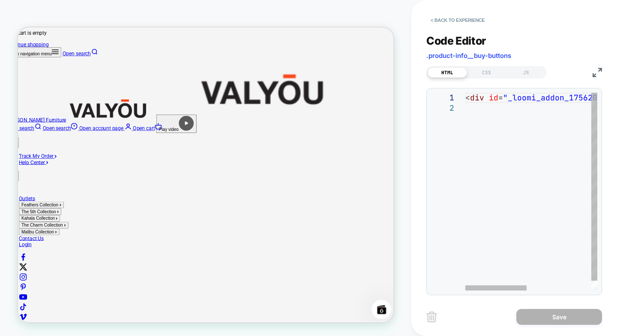
scroll to position [0, 0]
type textarea "**********"
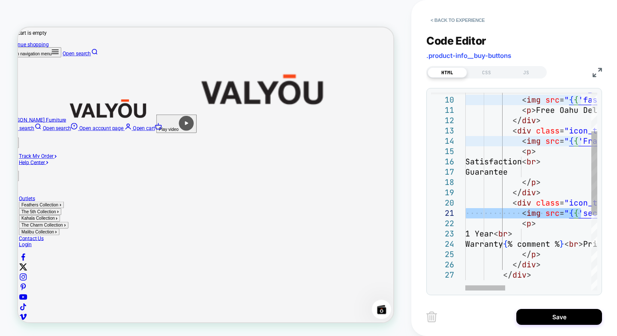
drag, startPoint x: 576, startPoint y: 213, endPoint x: 422, endPoint y: 210, distance: 154.3
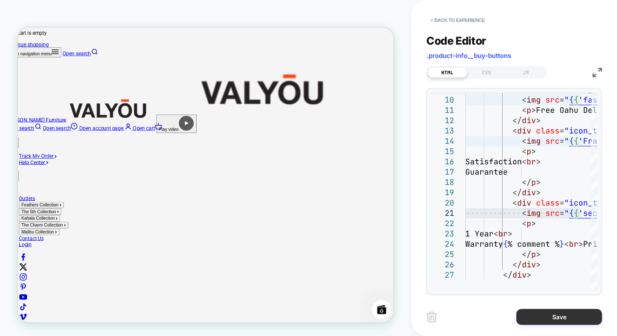
click at [563, 319] on button "Save" at bounding box center [559, 317] width 86 height 16
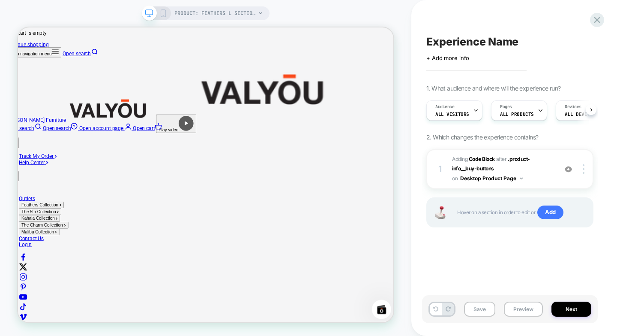
scroll to position [0, 0]
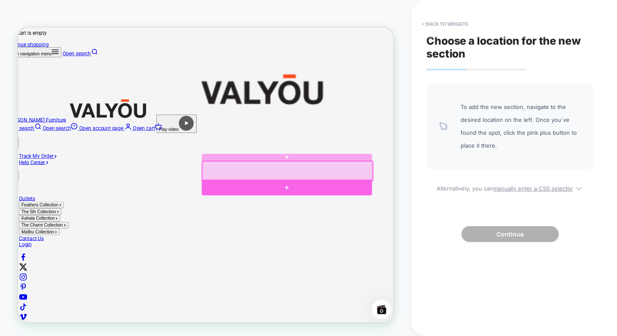
click at [410, 239] on div at bounding box center [377, 240] width 228 height 21
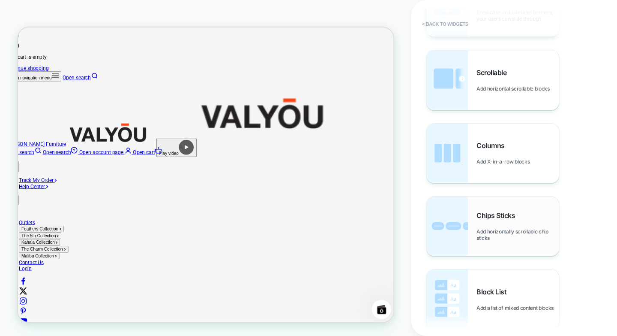
scroll to position [429, 0]
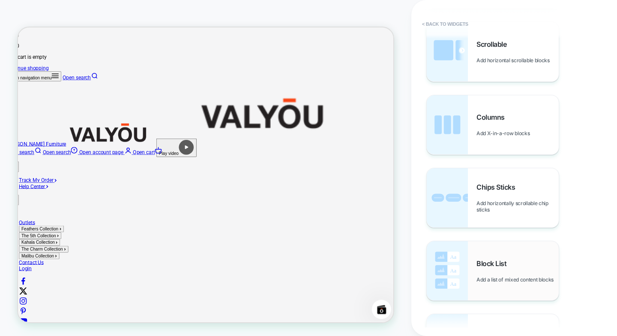
click at [515, 269] on div "Block List Add a list of mixed content blocks" at bounding box center [518, 271] width 82 height 24
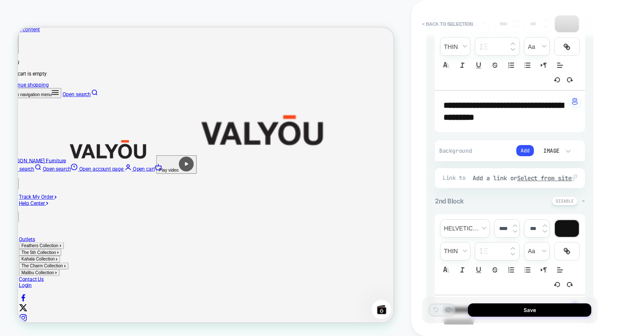
scroll to position [0, 16]
click at [427, 23] on button "< Back to selection" at bounding box center [448, 24] width 60 height 14
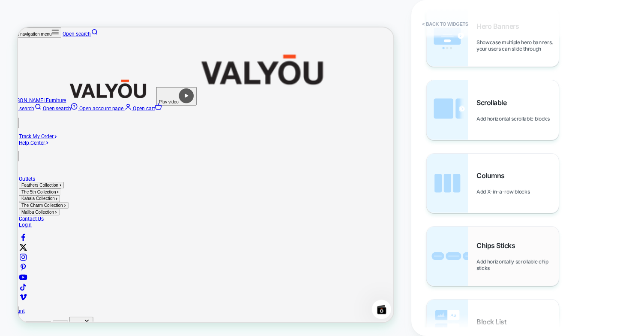
scroll to position [386, 0]
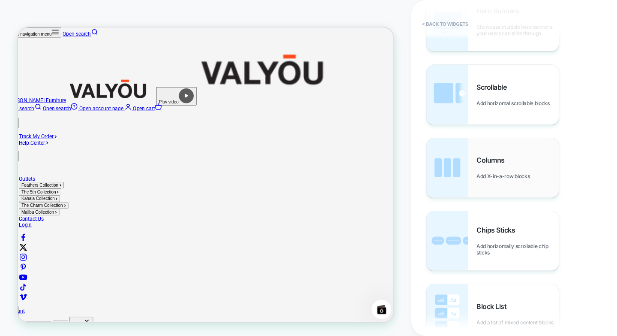
click at [473, 175] on div "Columns Add X-in-a-row blocks" at bounding box center [493, 167] width 132 height 59
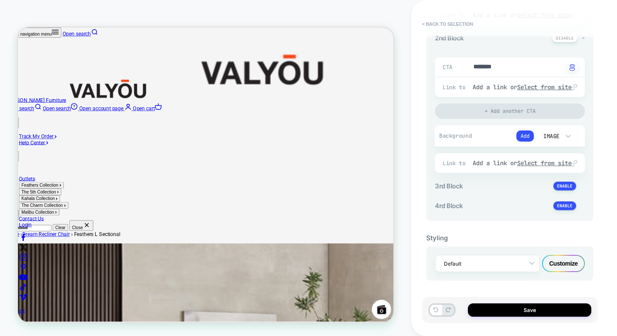
scroll to position [252, 0]
click at [518, 264] on div at bounding box center [482, 263] width 76 height 8
click at [562, 260] on div "Customize" at bounding box center [563, 262] width 43 height 17
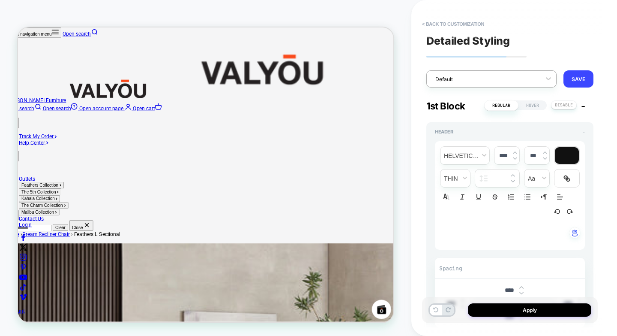
click at [457, 84] on div "Default" at bounding box center [486, 79] width 110 height 12
drag, startPoint x: 455, startPoint y: 84, endPoint x: 467, endPoint y: 99, distance: 19.5
click at [454, 84] on div "Default" at bounding box center [486, 79] width 110 height 12
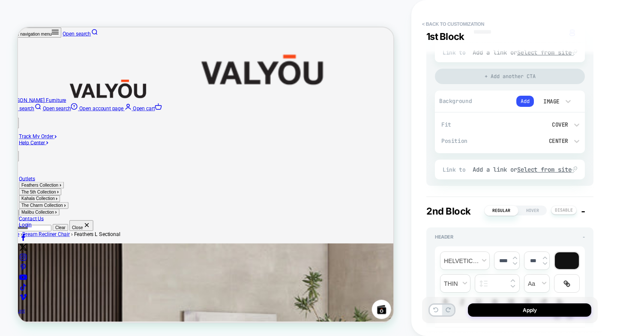
scroll to position [343, 0]
click at [566, 101] on icon at bounding box center [568, 100] width 9 height 9
click at [557, 123] on div "None" at bounding box center [555, 123] width 36 height 18
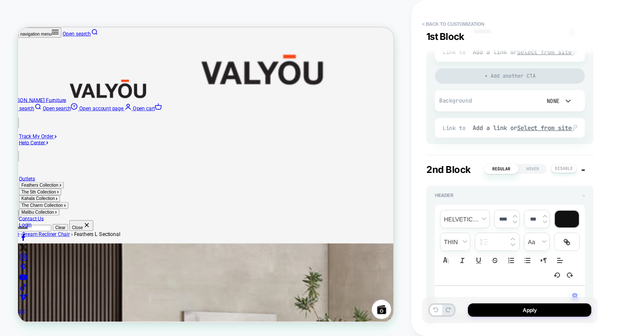
click at [557, 108] on div "None" at bounding box center [555, 101] width 43 height 16
click at [461, 152] on div at bounding box center [308, 168] width 617 height 336
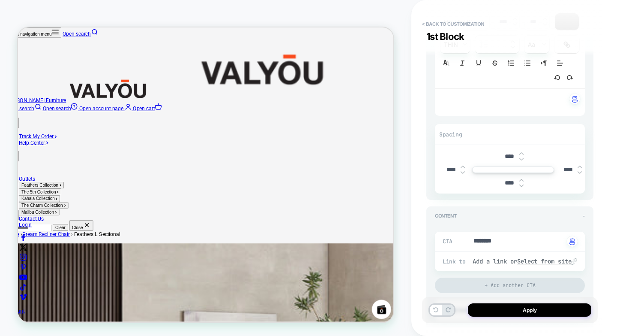
scroll to position [86, 0]
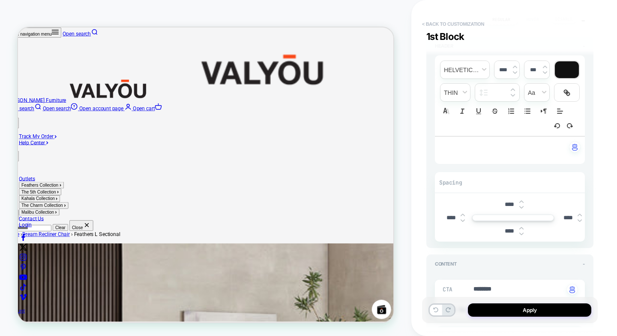
click at [422, 27] on button "< Back to customization" at bounding box center [453, 24] width 71 height 14
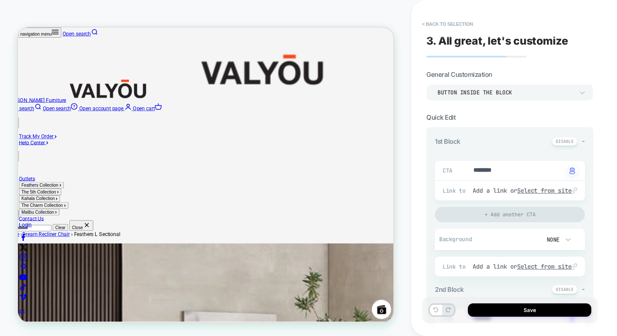
type textarea "*"
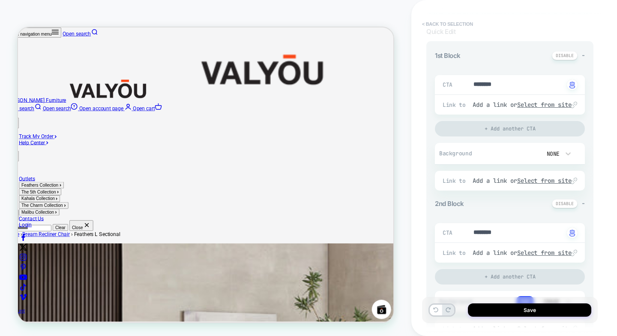
click at [432, 21] on button "< Back to selection" at bounding box center [448, 24] width 60 height 14
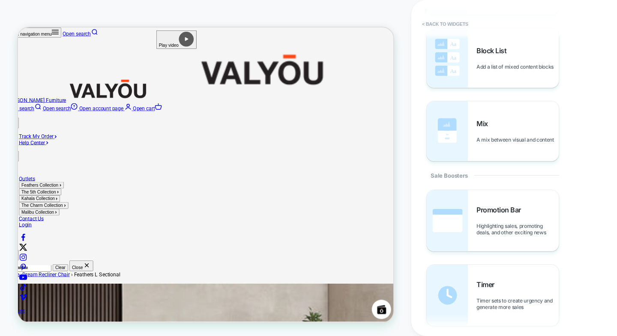
scroll to position [470, 0]
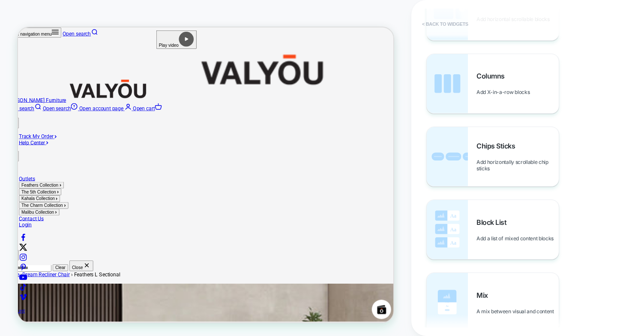
click at [429, 26] on button "< Back to widgets" at bounding box center [445, 24] width 55 height 14
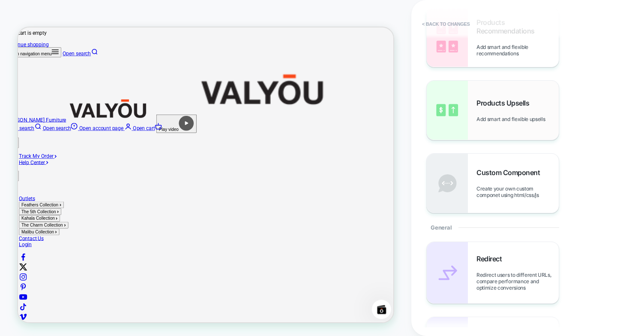
scroll to position [129, 0]
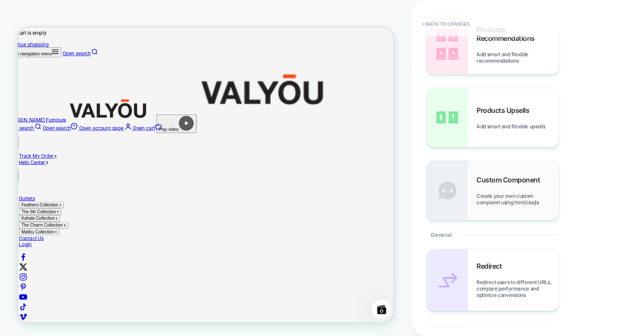
click at [504, 180] on span "Custom Component" at bounding box center [511, 179] width 68 height 9
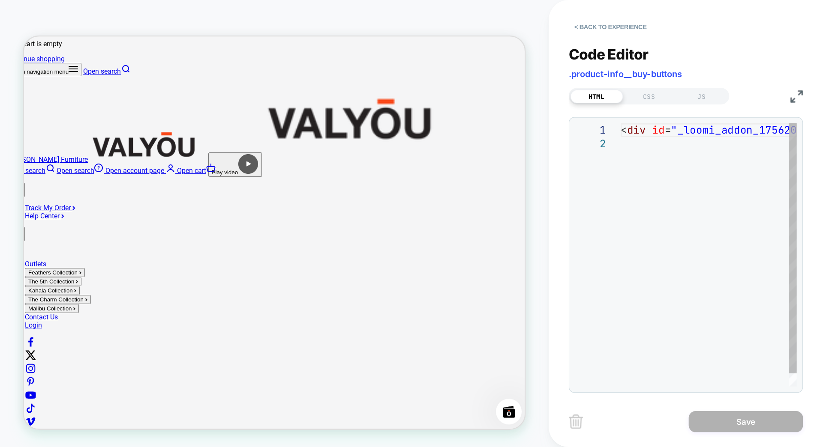
scroll to position [0, 0]
click at [497, 171] on div "< div id = "_loomi_addon_1756209039016" > Change Me! </ div >" at bounding box center [600, 197] width 270 height 208
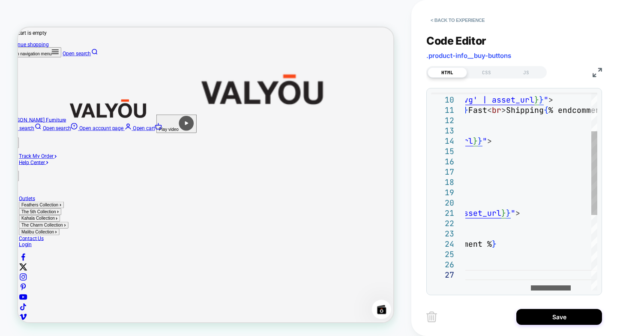
click at [551, 288] on div at bounding box center [551, 287] width 40 height 5
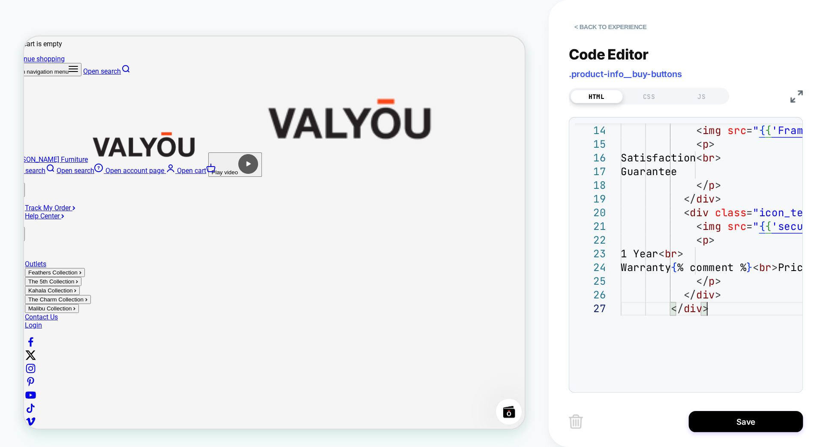
scroll to position [55, 0]
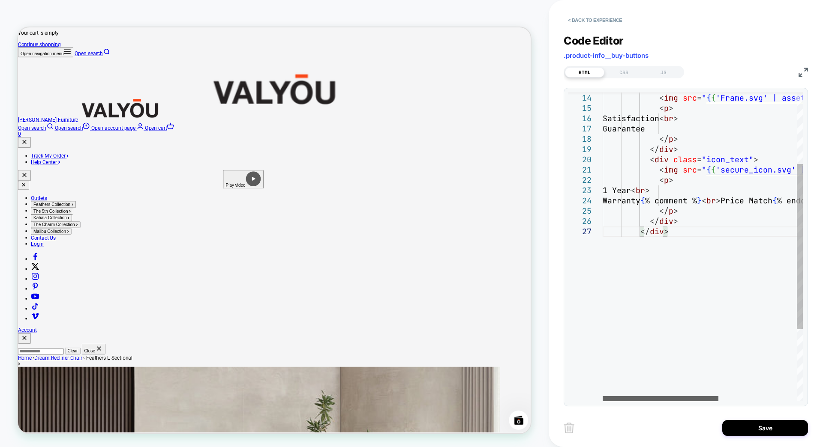
click at [603, 335] on div at bounding box center [661, 398] width 116 height 5
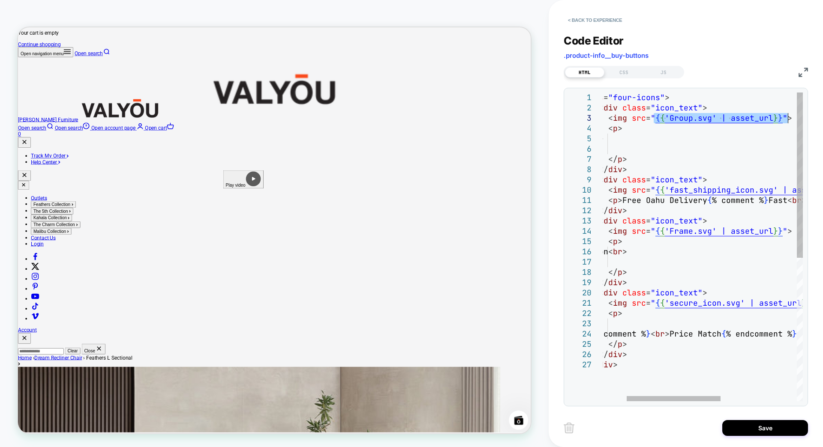
drag, startPoint x: 705, startPoint y: 117, endPoint x: 786, endPoint y: 118, distance: 81.4
click at [617, 118] on div "< div class = "icon_text" > < img src = " { { 'Frame.svg' | asset_url } } " > <…" at bounding box center [758, 381] width 413 height 576
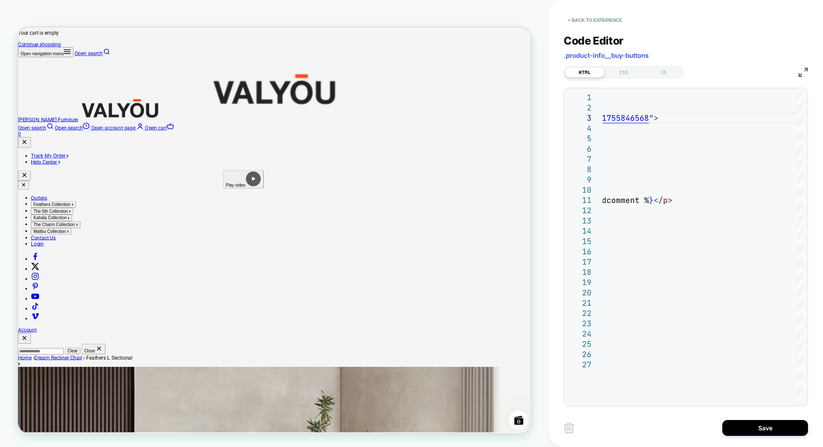
drag, startPoint x: 743, startPoint y: 402, endPoint x: 623, endPoint y: 403, distance: 120.4
click at [617, 335] on div "13 14 15 16 17 18 19 20 21 22 23 24 25 26 27 11 12 8 9 10 5 6 7 2 3 4 1 < div c…" at bounding box center [686, 247] width 244 height 319
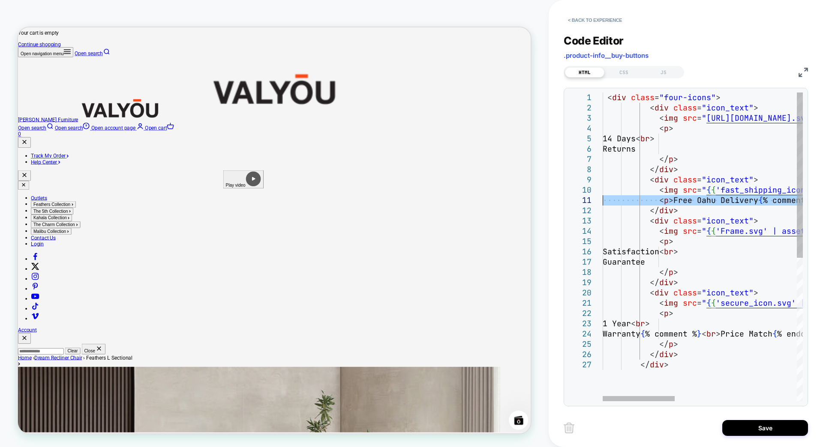
drag, startPoint x: 645, startPoint y: 202, endPoint x: 545, endPoint y: 201, distance: 99.4
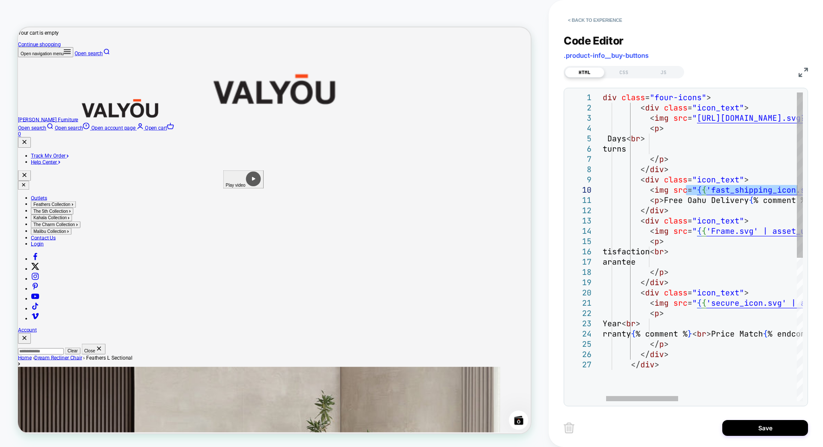
drag, startPoint x: 705, startPoint y: 189, endPoint x: 784, endPoint y: 191, distance: 79.3
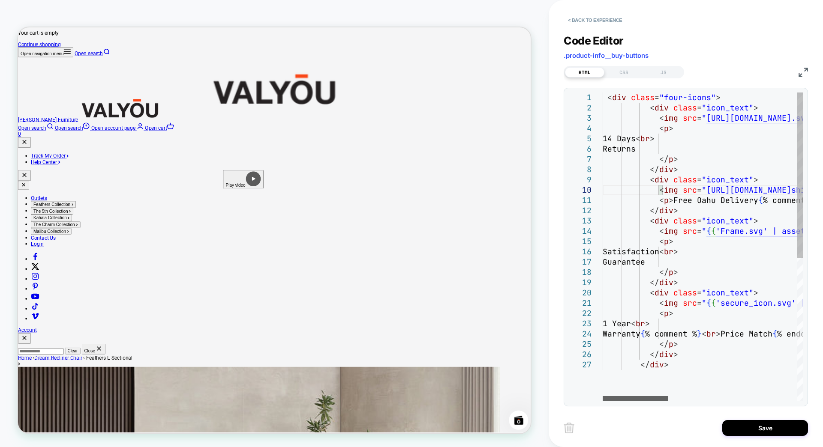
click at [617, 335] on div at bounding box center [635, 398] width 65 height 5
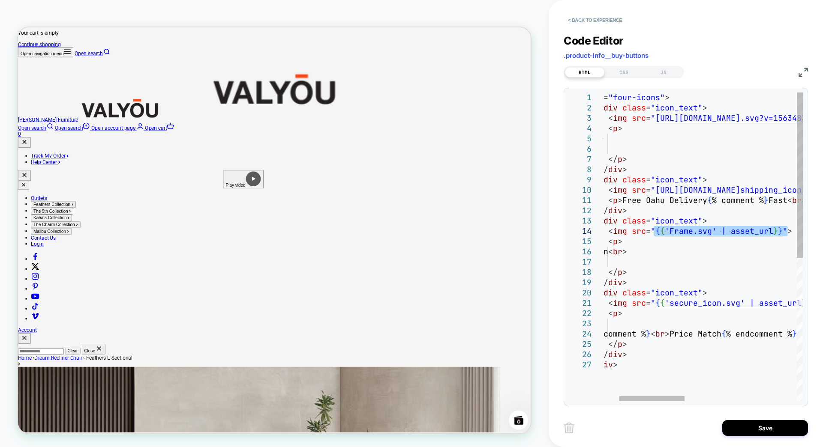
drag, startPoint x: 705, startPoint y: 233, endPoint x: 787, endPoint y: 231, distance: 82.7
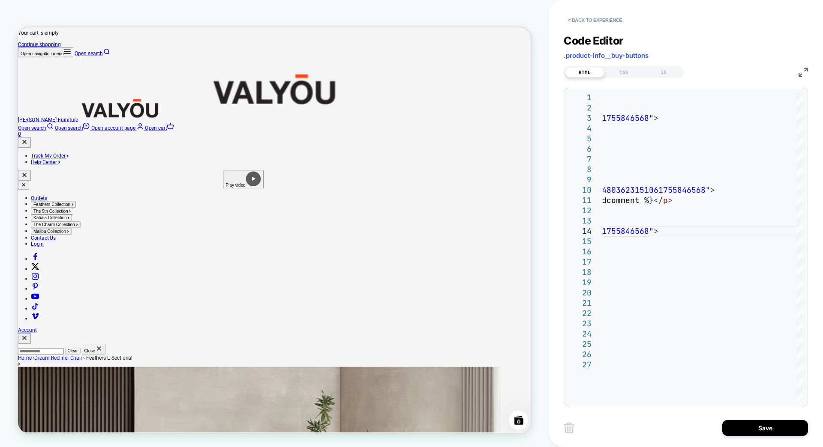
drag, startPoint x: 720, startPoint y: 403, endPoint x: 691, endPoint y: 402, distance: 29.6
click at [617, 335] on div "13 14 15 16 17 18 19 20 21 22 23 24 25 26 27 11 12 8 9 10 5 6 7 2 3 4 1 < div c…" at bounding box center [686, 247] width 244 height 319
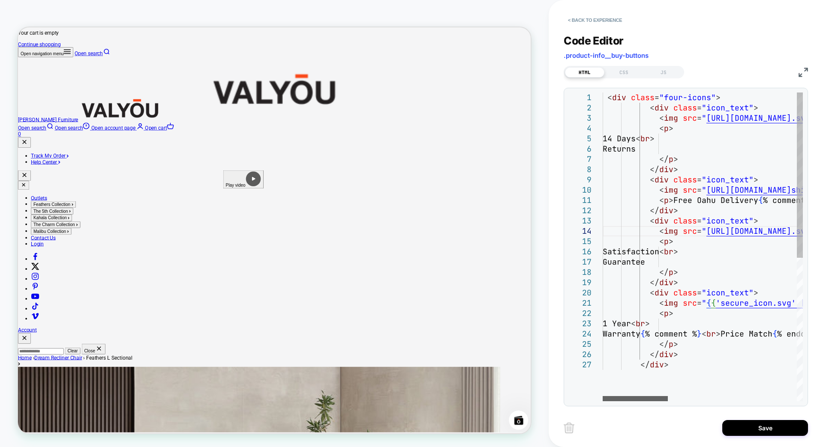
click at [603, 335] on div at bounding box center [635, 398] width 65 height 5
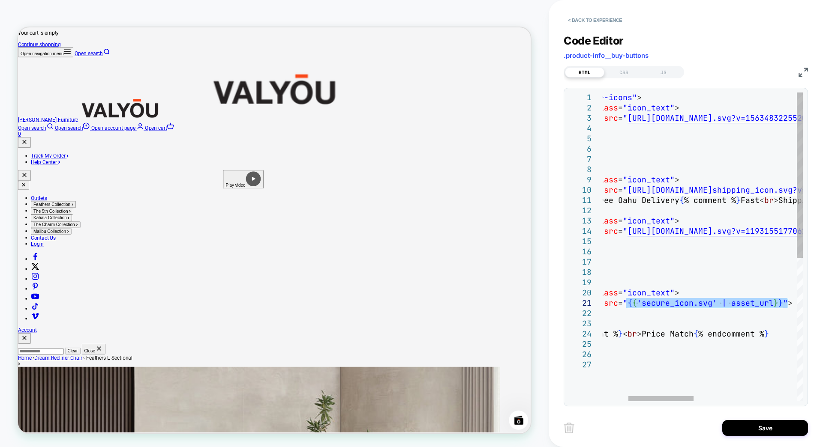
drag, startPoint x: 705, startPoint y: 301, endPoint x: 786, endPoint y: 306, distance: 80.7
click at [617, 306] on div "< div class = "icon_text" > < img src = " https://valyouhawaii.com/cdn/shop/t/9…" at bounding box center [821, 381] width 594 height 576
type textarea "**********"
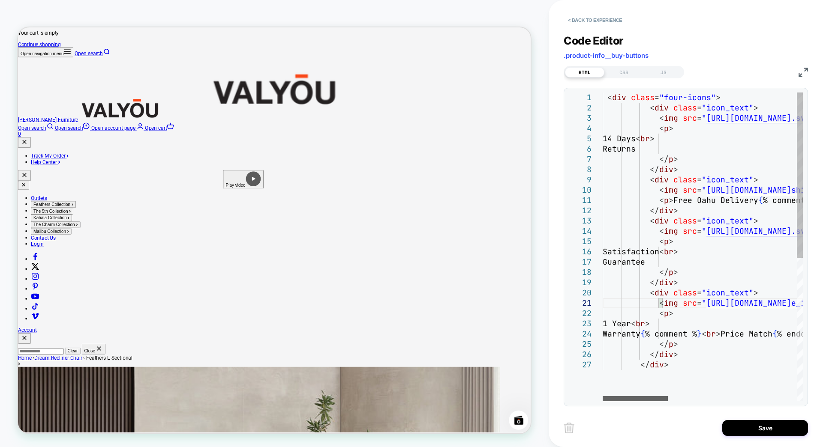
click at [603, 335] on div at bounding box center [635, 398] width 65 height 5
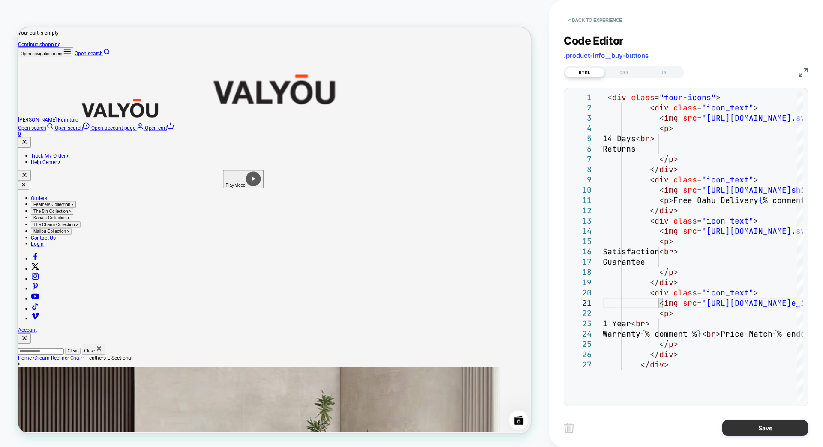
click at [617, 335] on button "Save" at bounding box center [765, 428] width 86 height 16
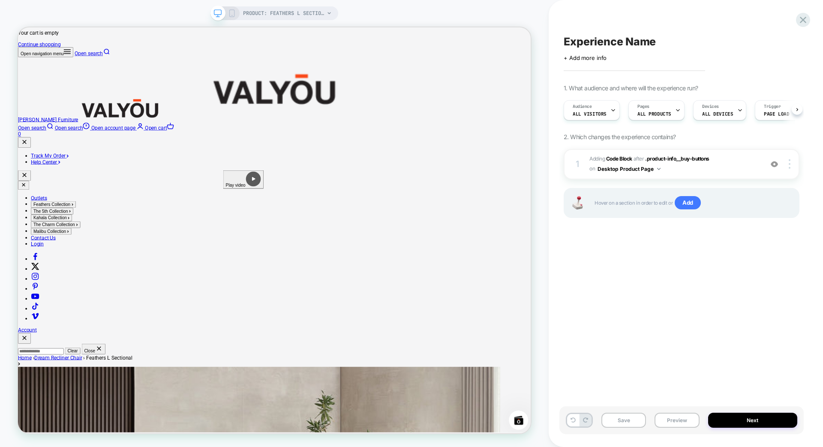
scroll to position [0, 0]
click at [617, 165] on span "Adding Code Block AFTER .product-info__buy-buttons .product-info__buy-buttons o…" at bounding box center [673, 164] width 169 height 20
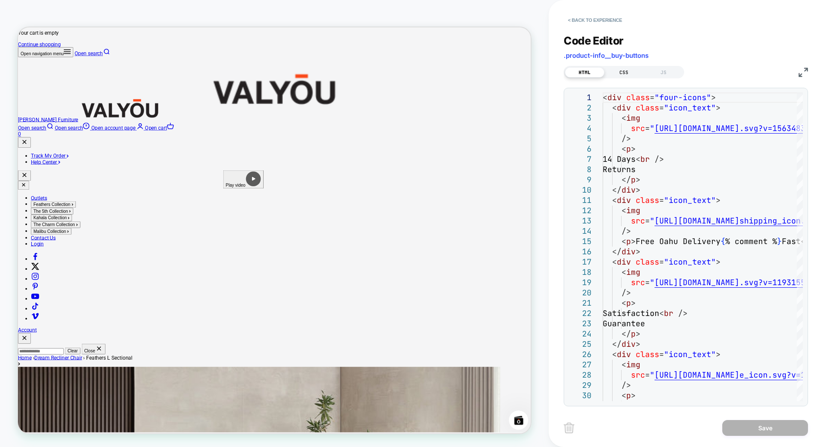
click at [614, 67] on div "CSS" at bounding box center [623, 72] width 39 height 10
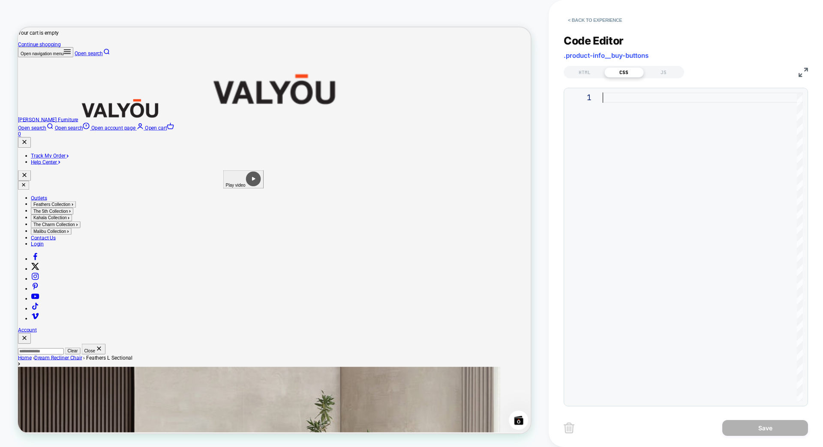
click at [617, 149] on div at bounding box center [703, 247] width 200 height 309
type textarea "**********"
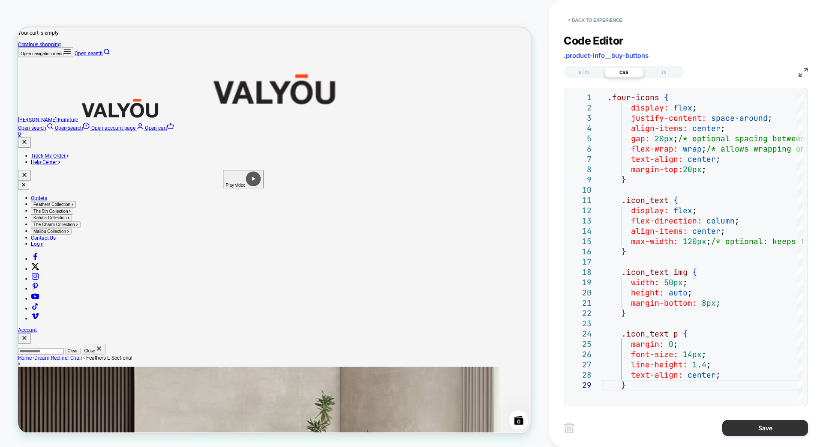
click at [617, 335] on button "Save" at bounding box center [765, 428] width 86 height 16
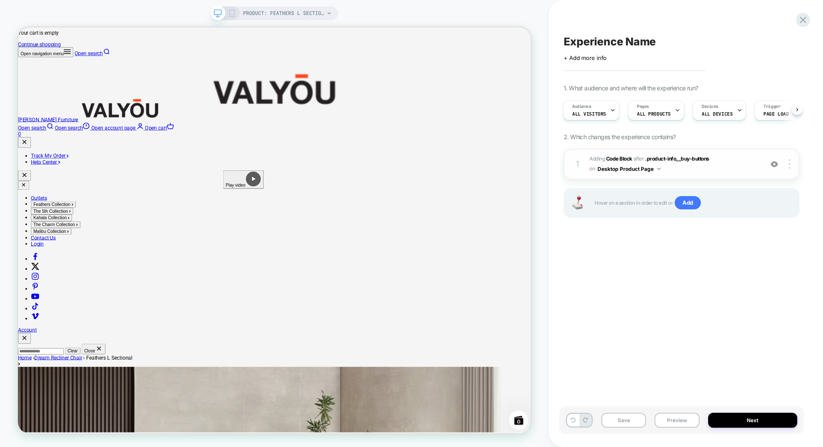
click at [617, 176] on div "1 Adding Code Block AFTER .product-info__buy-buttons .product-info__buy-buttons…" at bounding box center [682, 164] width 236 height 30
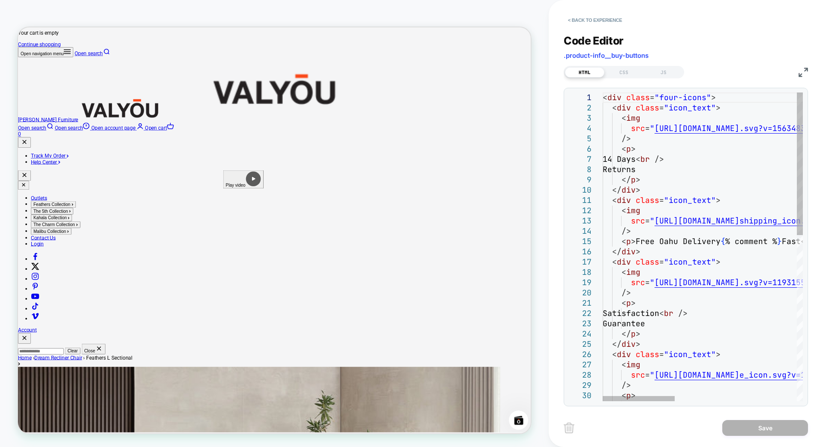
scroll to position [0, 0]
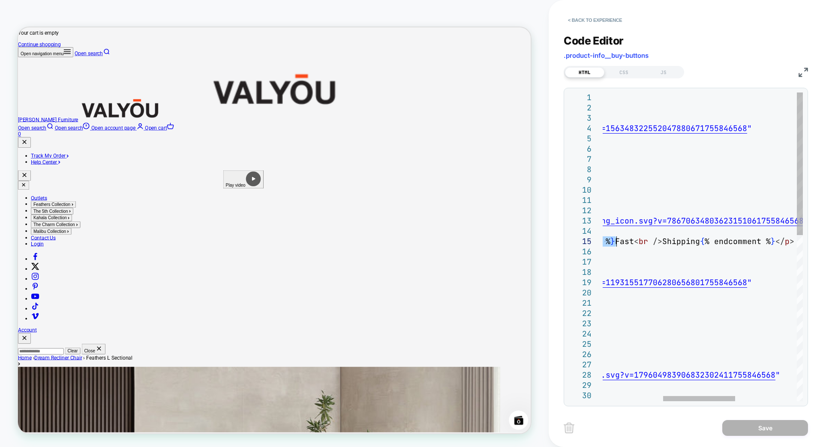
drag, startPoint x: 723, startPoint y: 240, endPoint x: 616, endPoint y: 246, distance: 106.8
click at [616, 246] on div "< div class = "four-icons" > < div class = "icon_text" > < img src = " https://…" at bounding box center [705, 427] width 538 height 669
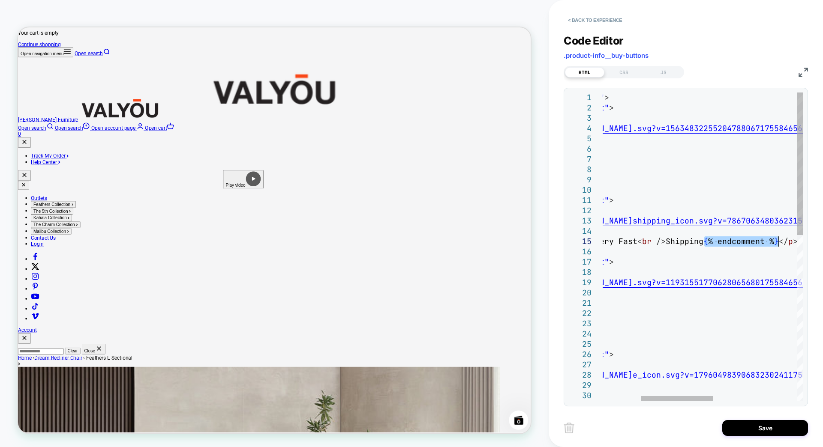
drag, startPoint x: 705, startPoint y: 241, endPoint x: 779, endPoint y: 244, distance: 74.2
click at [617, 244] on div "< div class = "four-icons" > < div class = "icon_text" > < img src = " https://…" at bounding box center [765, 427] width 538 height 669
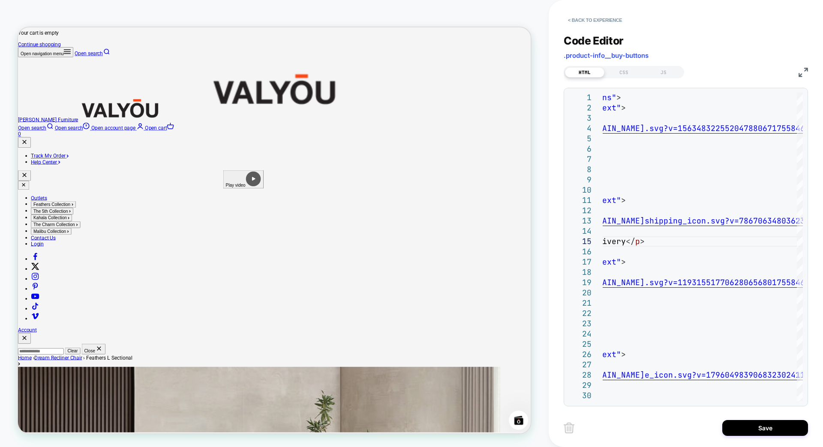
drag, startPoint x: 700, startPoint y: 403, endPoint x: 687, endPoint y: 404, distance: 13.3
click at [617, 335] on div "1 2 3 4 5 6 7 8 9 10 11 12 13 14 15 16 17 18 19 20 21 22 23 24 25 26 27 28 29 3…" at bounding box center [686, 247] width 244 height 319
click at [617, 335] on div at bounding box center [673, 398] width 72 height 5
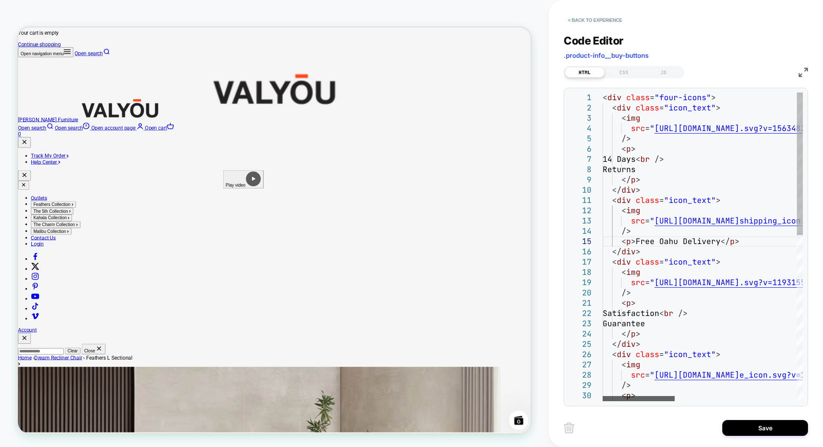
click at [617, 335] on div at bounding box center [639, 398] width 72 height 5
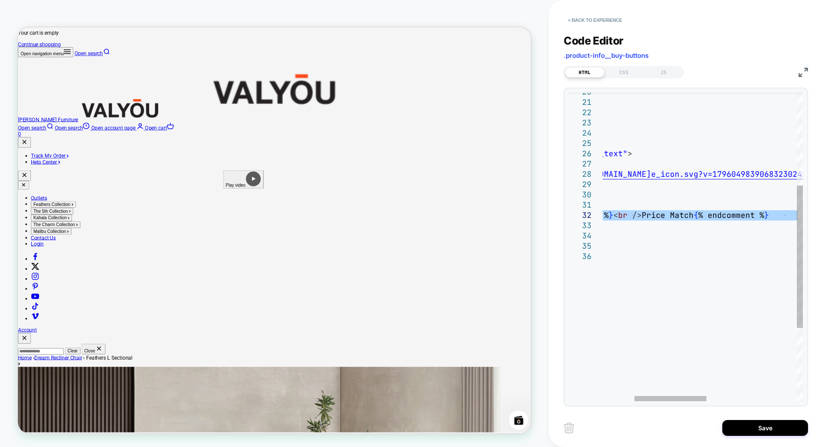
drag, startPoint x: 670, startPoint y: 217, endPoint x: 799, endPoint y: 219, distance: 128.6
click at [617, 219] on div "/> < p > Satisfaction < br /> Guarantee </ p > </ div > < div class = "icon_tex…" at bounding box center [783, 226] width 538 height 669
type textarea "**********"
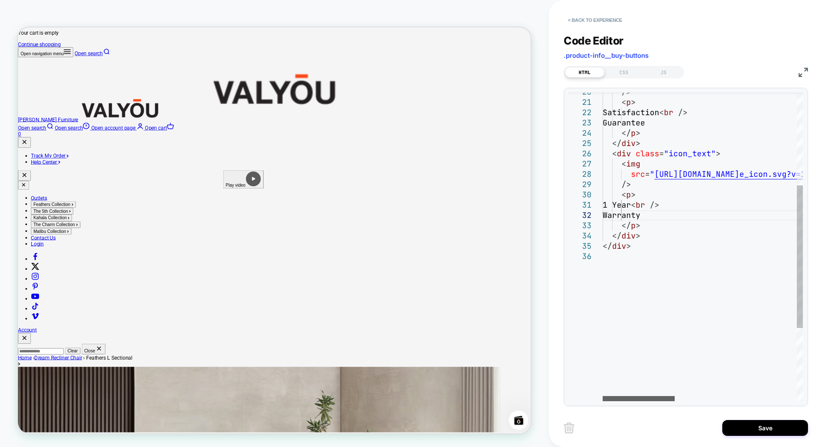
click at [617, 335] on div at bounding box center [639, 398] width 72 height 5
click at [617, 73] on div "CSS" at bounding box center [623, 72] width 39 height 10
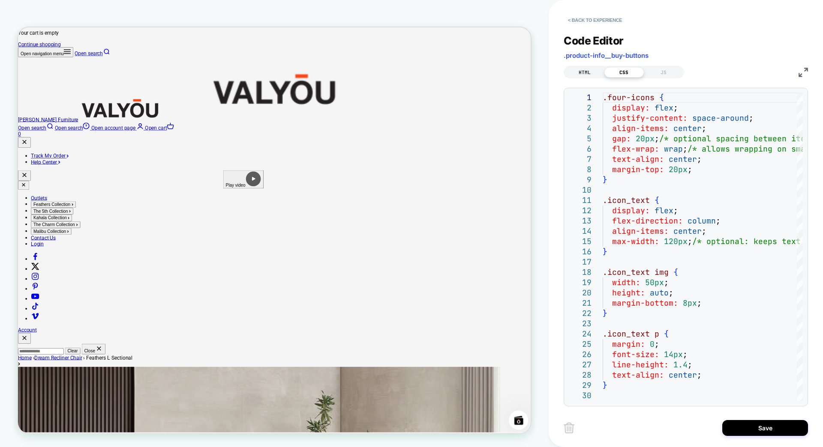
click at [582, 73] on div "HTML" at bounding box center [584, 72] width 39 height 10
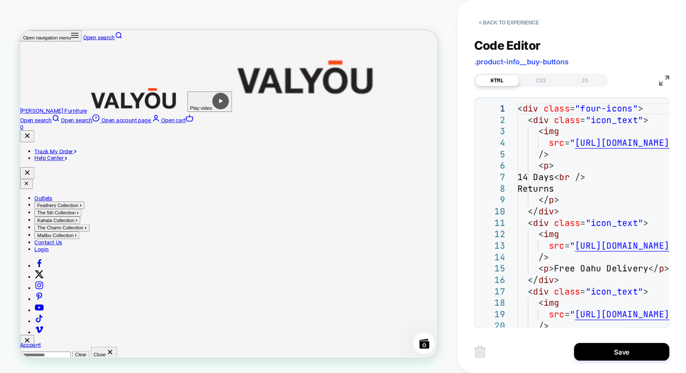
scroll to position [98, 0]
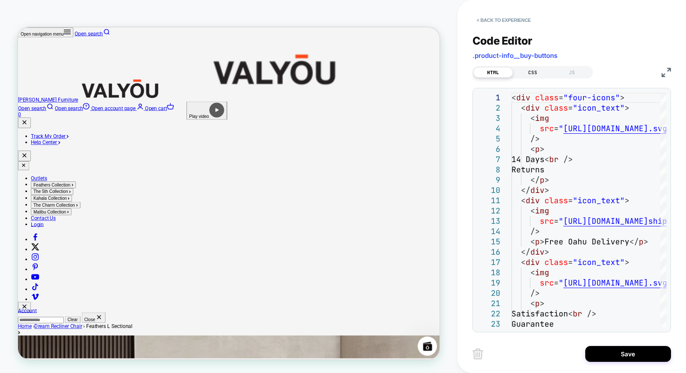
click at [529, 73] on div "CSS" at bounding box center [532, 72] width 39 height 10
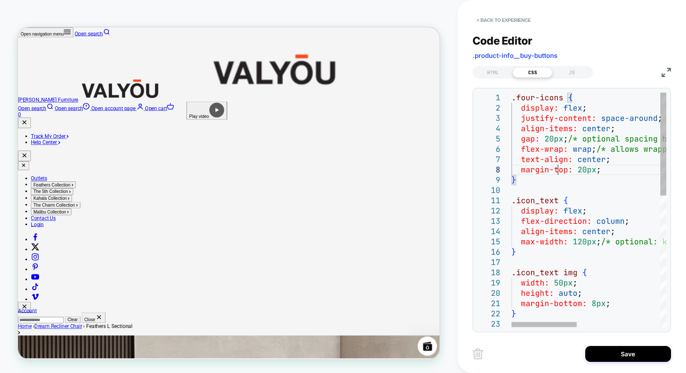
scroll to position [0, 0]
click at [556, 169] on div ".four-icons { display: flex ; justify-content: space-around ; align-items: cent…" at bounding box center [687, 359] width 353 height 533
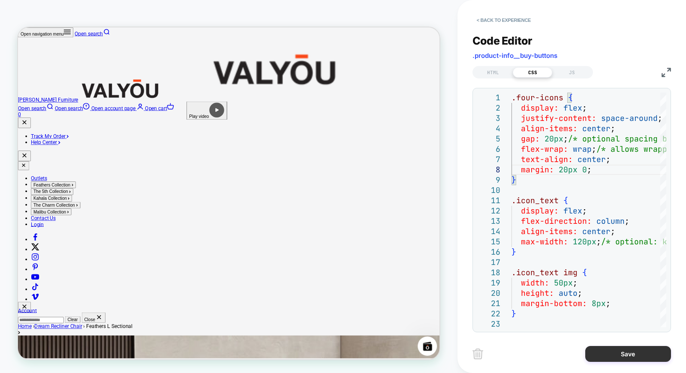
type textarea "**********"
click at [617, 335] on button "Save" at bounding box center [628, 354] width 86 height 16
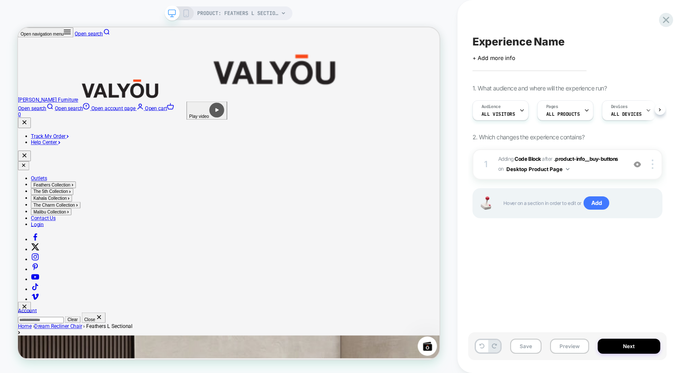
scroll to position [0, 0]
click at [528, 335] on button "Save" at bounding box center [525, 346] width 31 height 15
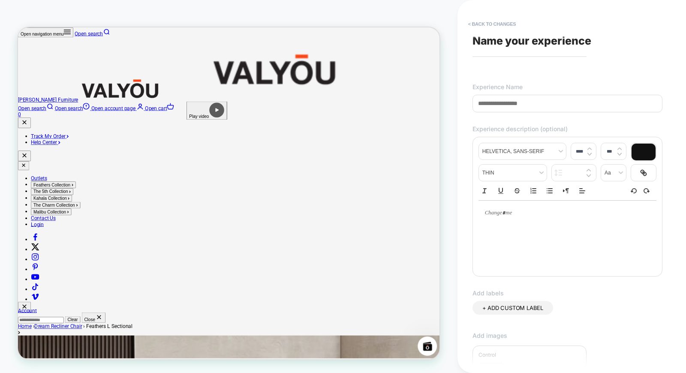
type input "*"
click at [474, 16] on div "**********" at bounding box center [567, 187] width 198 height 356
click at [474, 20] on button "< Back to changes" at bounding box center [492, 24] width 57 height 14
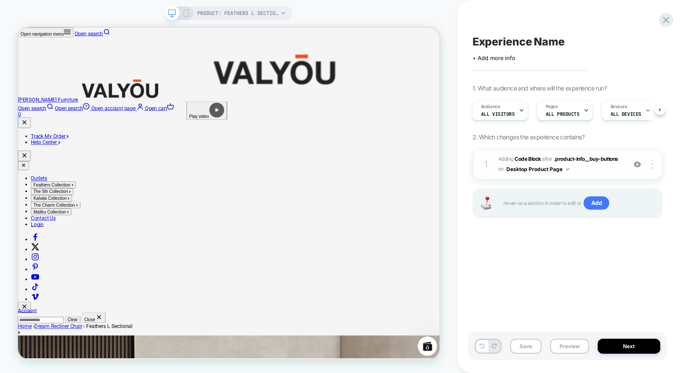
click at [614, 162] on span "Adding Code Block AFTER .product-info__buy-buttons .product-info__buy-buttons o…" at bounding box center [559, 164] width 123 height 20
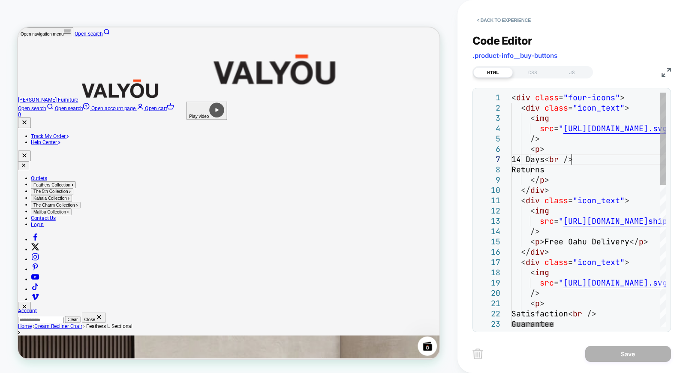
scroll to position [0, 0]
type textarea "**********"
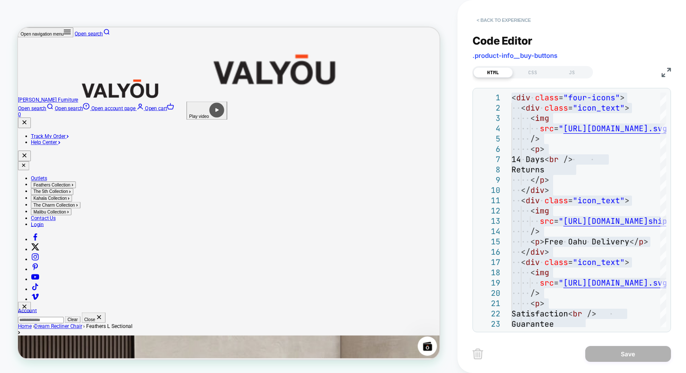
click at [478, 16] on button "< Back to experience" at bounding box center [503, 20] width 63 height 14
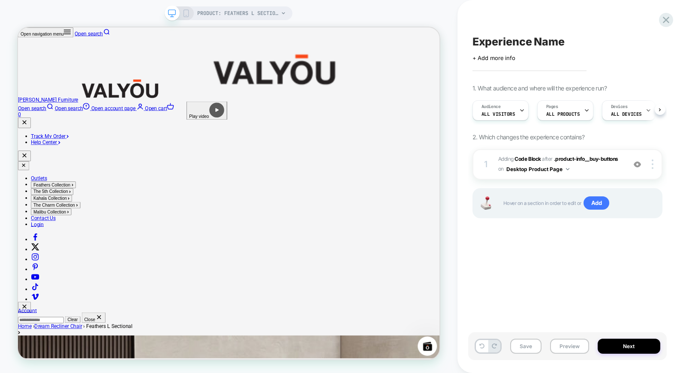
scroll to position [0, 0]
click at [616, 335] on button "Next" at bounding box center [628, 346] width 63 height 15
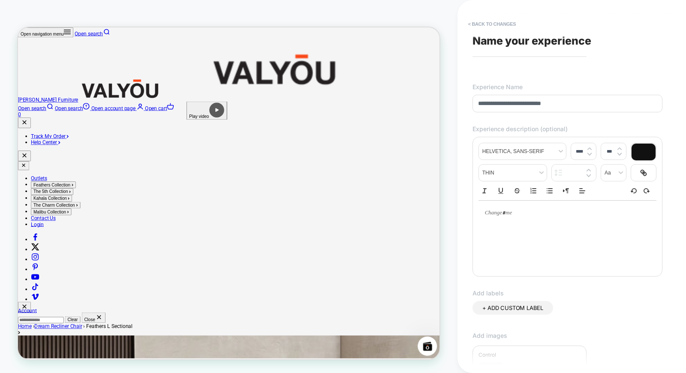
click at [554, 103] on input "**********" at bounding box center [567, 104] width 190 height 18
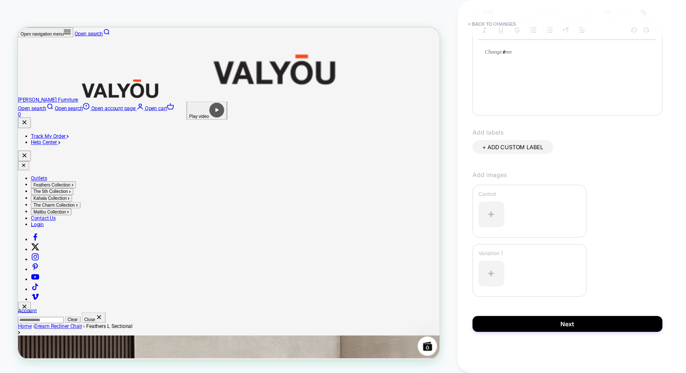
scroll to position [161, 0]
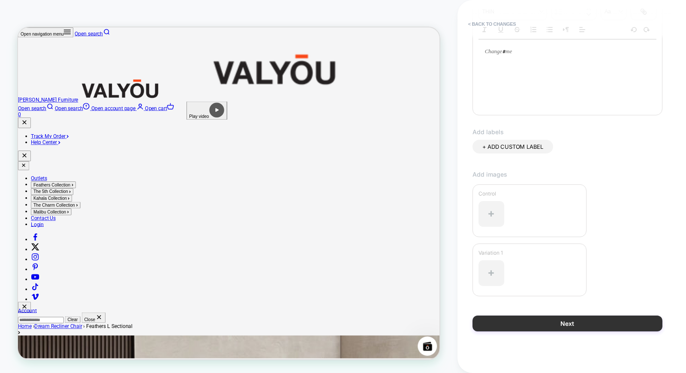
type input "**********"
click at [553, 326] on button "Next" at bounding box center [567, 323] width 190 height 16
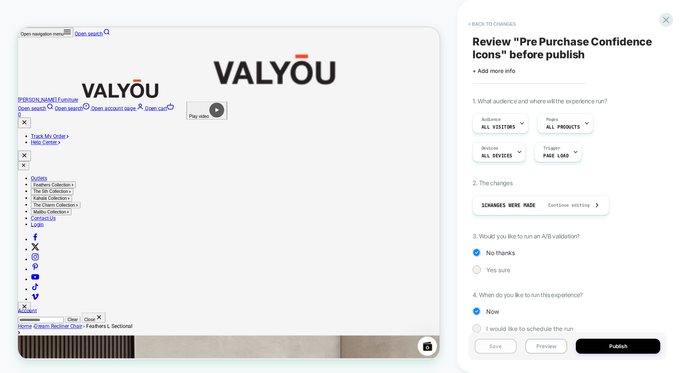
click at [486, 335] on button "Save" at bounding box center [495, 346] width 42 height 15
click at [499, 267] on span "Yes sure" at bounding box center [498, 269] width 24 height 7
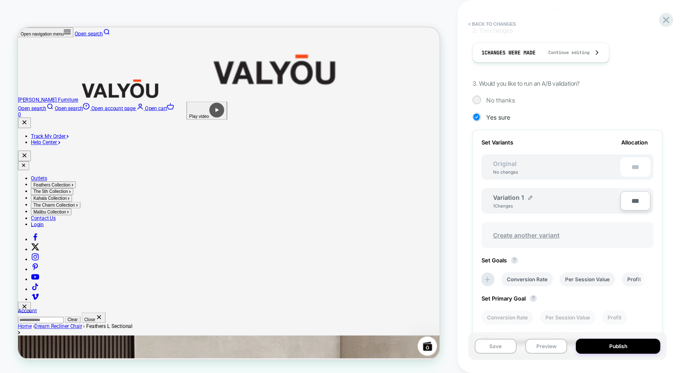
scroll to position [150, 0]
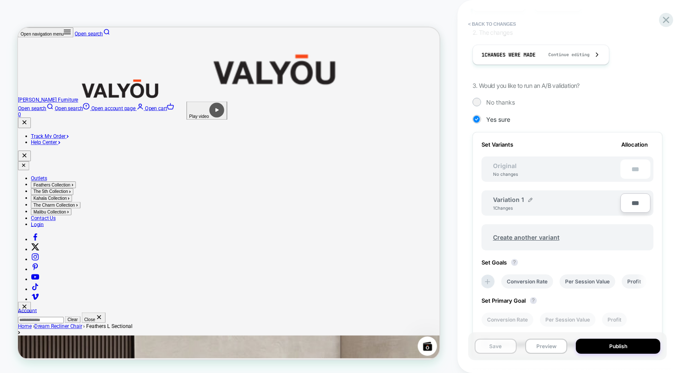
click at [490, 335] on button "Save" at bounding box center [495, 346] width 42 height 15
click at [546, 335] on button "Preview" at bounding box center [546, 346] width 42 height 15
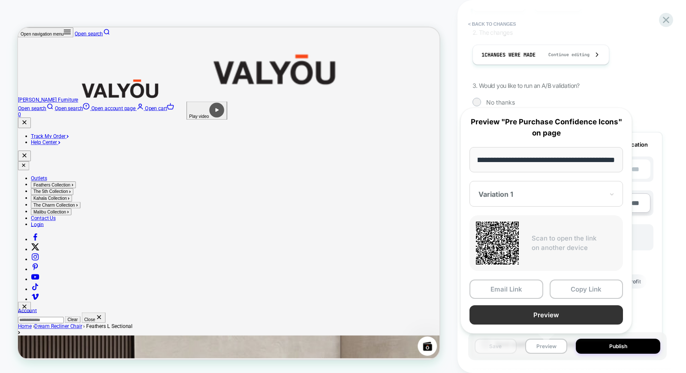
scroll to position [0, 0]
click at [539, 314] on button "Preview" at bounding box center [545, 314] width 153 height 19
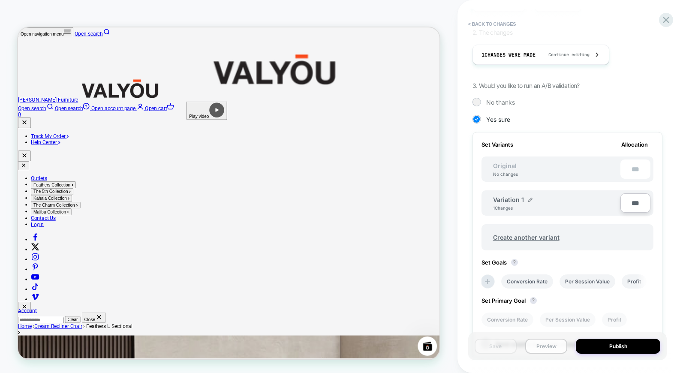
click at [550, 335] on button "Preview" at bounding box center [546, 346] width 42 height 15
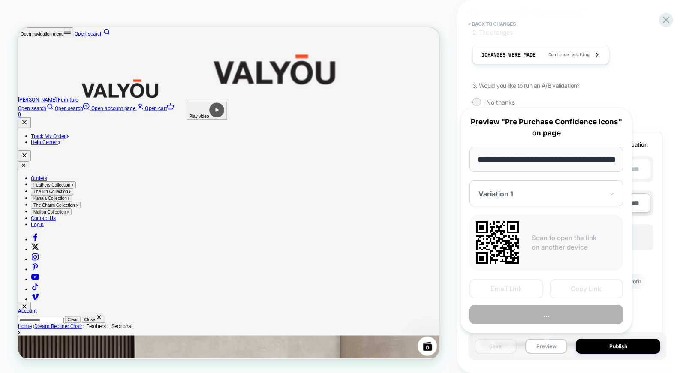
scroll to position [0, 123]
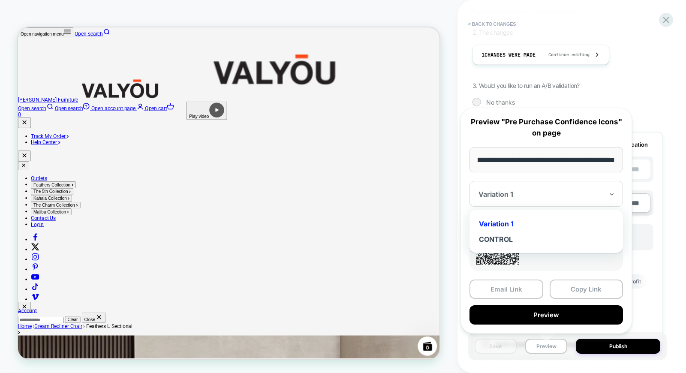
click at [516, 188] on div "Variation 1" at bounding box center [545, 194] width 153 height 26
click at [497, 244] on div "CONTROL" at bounding box center [546, 238] width 145 height 15
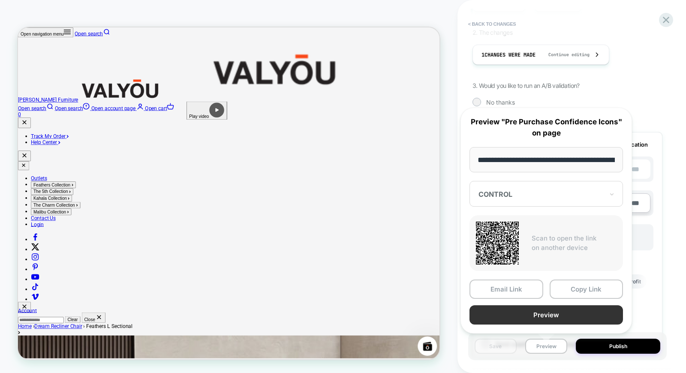
click at [551, 308] on button "Preview" at bounding box center [545, 314] width 153 height 19
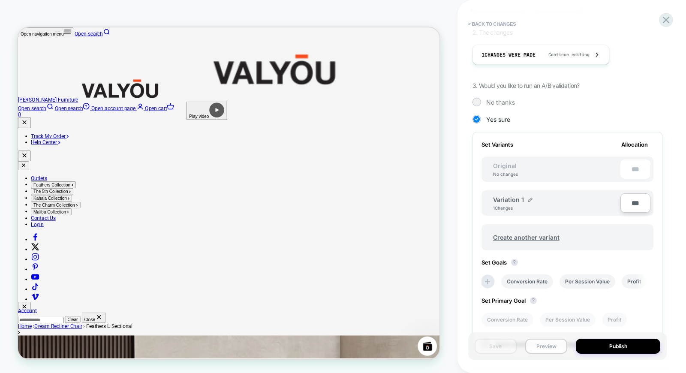
click at [555, 335] on button "Preview" at bounding box center [546, 346] width 42 height 15
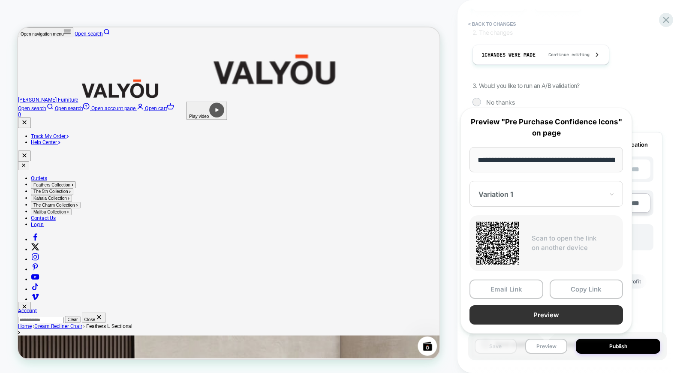
click at [527, 315] on button "Preview" at bounding box center [545, 314] width 153 height 19
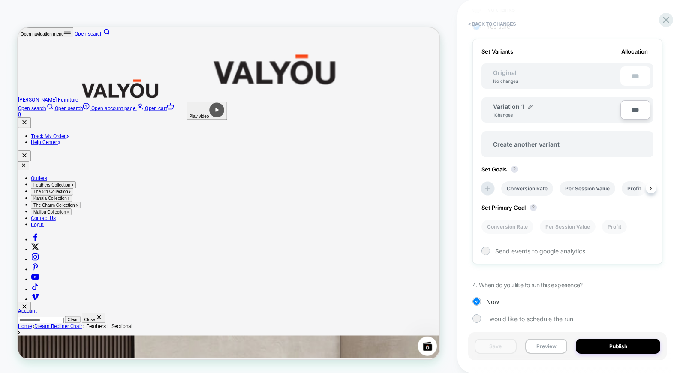
scroll to position [246, 0]
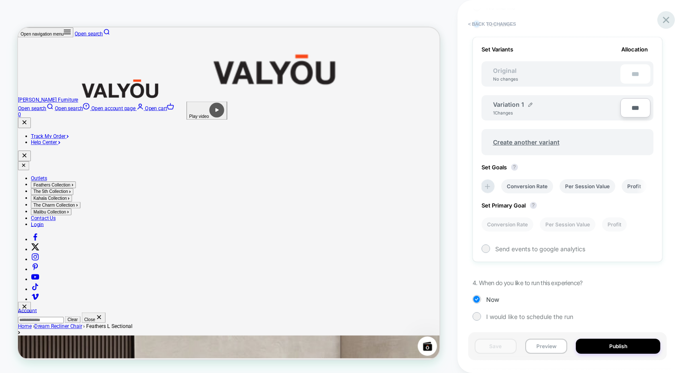
click at [617, 22] on icon at bounding box center [666, 20] width 6 height 6
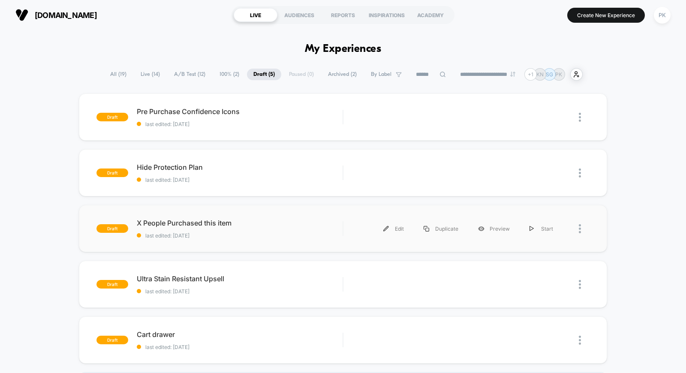
click at [560, 213] on div "draft X People Purchased this item last edited: 8/26/2025 Edit Duplicate Previe…" at bounding box center [343, 228] width 528 height 47
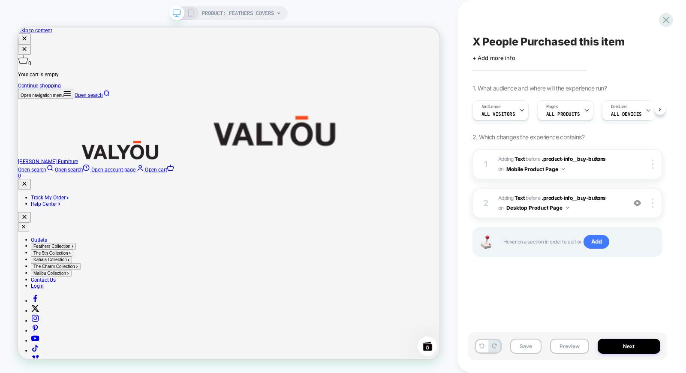
scroll to position [0, 0]
click at [560, 335] on button "Preview" at bounding box center [569, 346] width 39 height 15
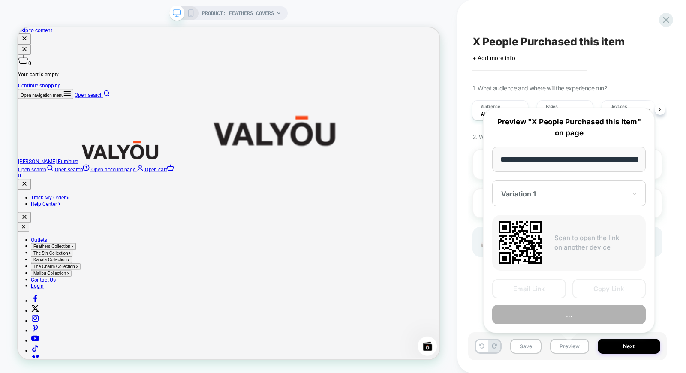
scroll to position [0, 111]
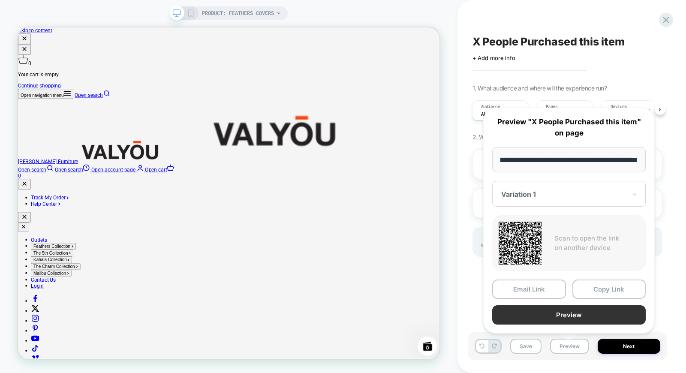
click at [546, 314] on button "Preview" at bounding box center [568, 314] width 153 height 19
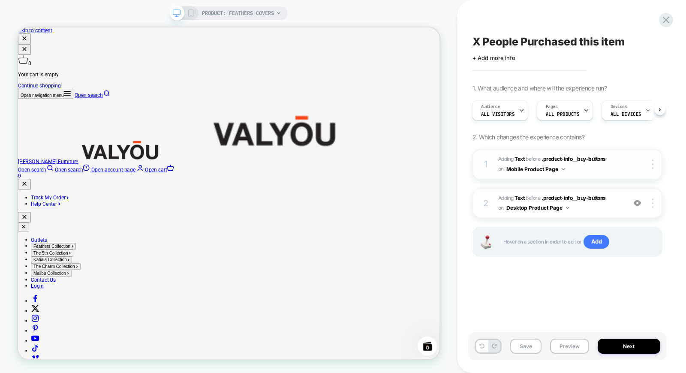
click at [617, 163] on span "#_loomi_addon_1756187062924 Adding Text BEFORE .product-info__buy-buttons .prod…" at bounding box center [559, 164] width 123 height 20
click at [601, 168] on span "#_loomi_addon_1756187062924 Adding Text BEFORE .product-info__buy-buttons .prod…" at bounding box center [559, 164] width 123 height 20
click at [549, 158] on span ".product-info__buy-buttons" at bounding box center [573, 159] width 64 height 6
click at [478, 165] on div "1 #_loomi_addon_1756187062924 Adding Text BEFORE .product-info__buy-buttons .pr…" at bounding box center [567, 164] width 190 height 30
click at [489, 165] on div "1" at bounding box center [486, 163] width 9 height 15
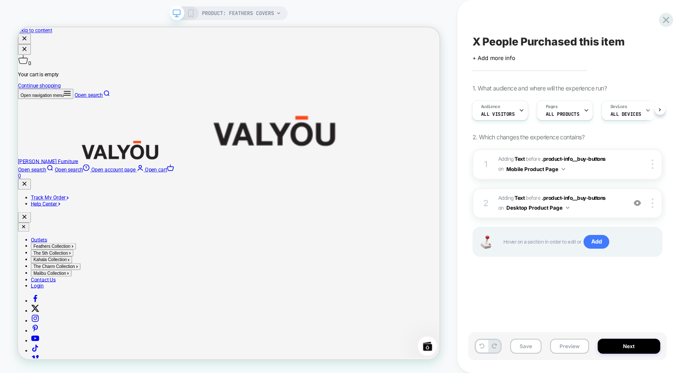
click at [599, 182] on div "1 #_loomi_addon_1756187062924 Adding Text BEFORE .product-info__buy-buttons .pr…" at bounding box center [567, 213] width 190 height 129
click at [616, 216] on div "2 #_loomi_addon_1756187466308 Adding Text BEFORE .product-info__buy-buttons .pr…" at bounding box center [567, 203] width 190 height 30
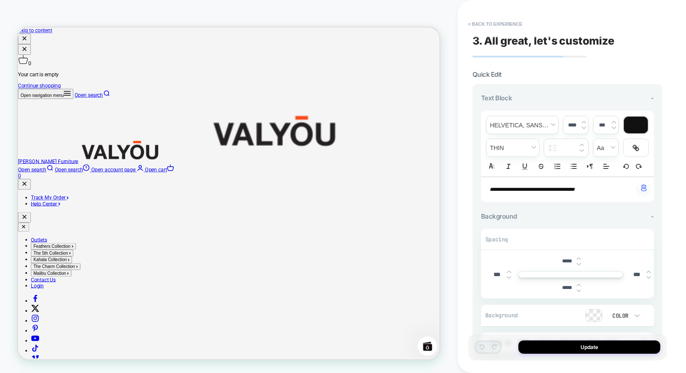
scroll to position [43, 0]
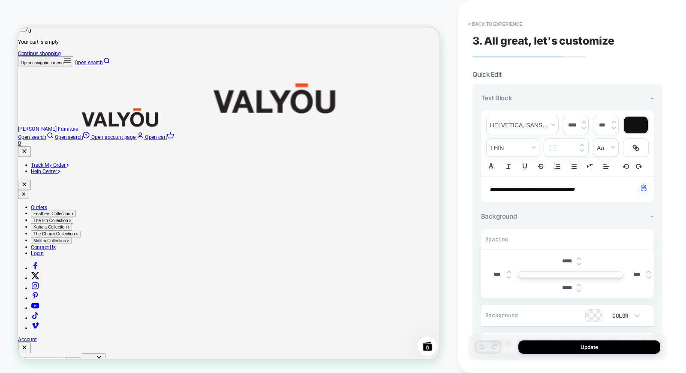
click at [495, 186] on p "**********" at bounding box center [563, 190] width 149 height 8
type input "****"
click at [471, 21] on button "< Back to experience" at bounding box center [495, 24] width 63 height 14
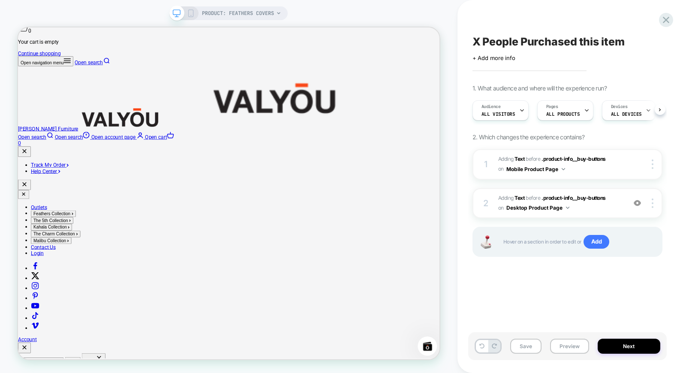
scroll to position [0, 0]
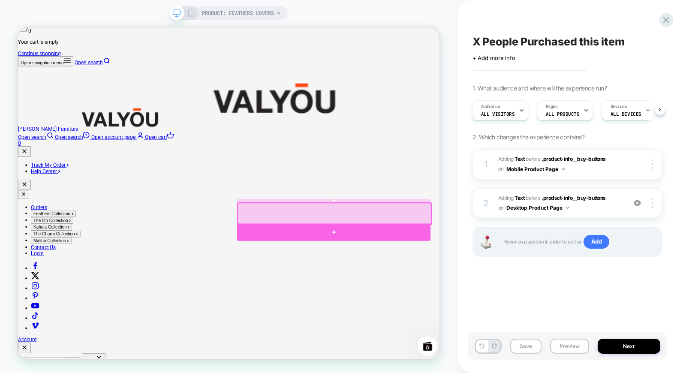
click at [431, 297] on div at bounding box center [439, 301] width 258 height 24
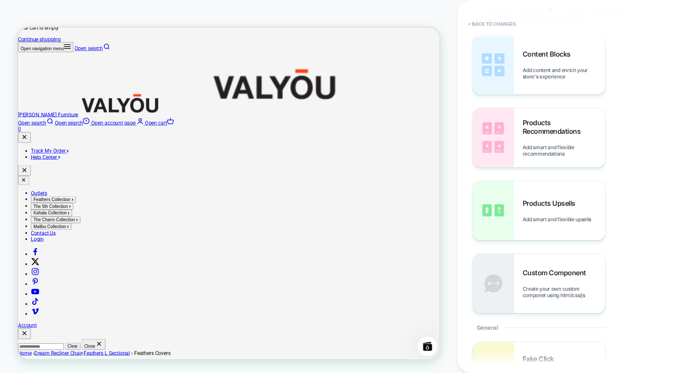
scroll to position [143, 0]
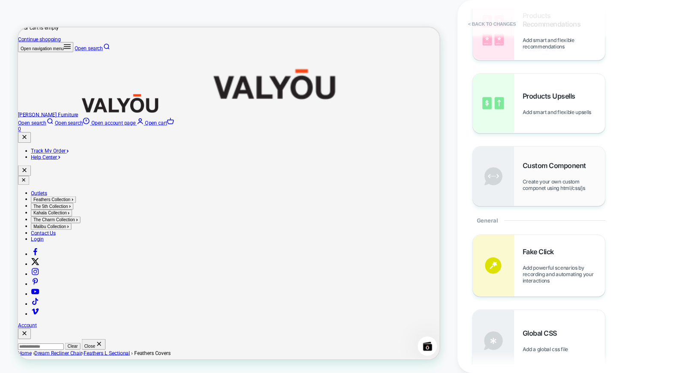
click at [570, 174] on div "Custom Component Create your own custom componet using html/css/js" at bounding box center [563, 176] width 82 height 30
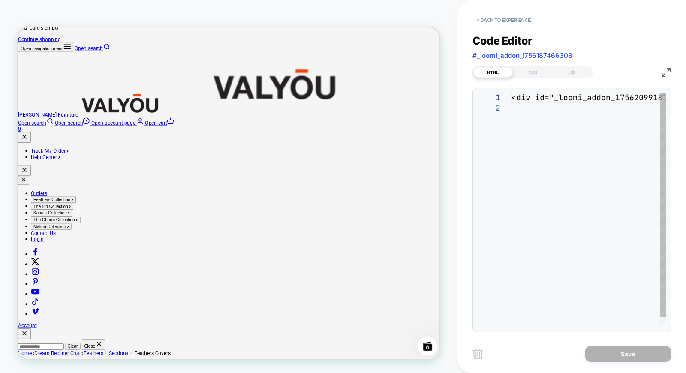
scroll to position [67, 0]
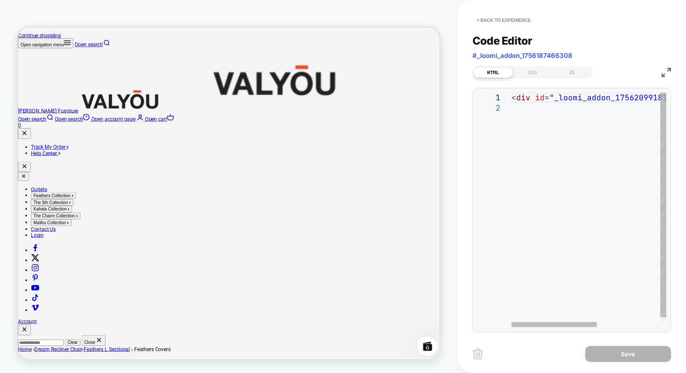
click at [573, 97] on div "< div id = "_loomi_addon_1756209918190" > Change Me! </ div >" at bounding box center [646, 215] width 270 height 245
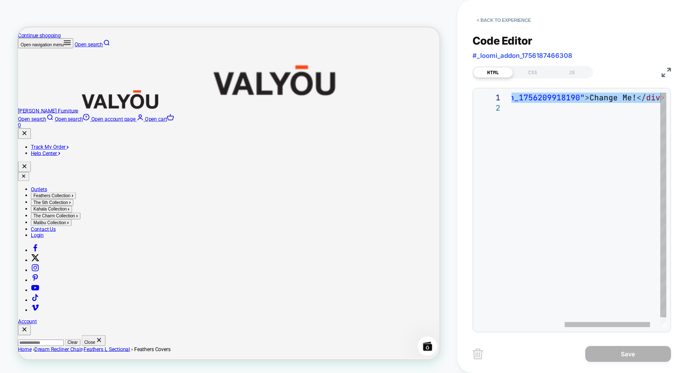
drag, startPoint x: 573, startPoint y: 97, endPoint x: 685, endPoint y: 96, distance: 111.9
click at [617, 96] on div "< div id = "_loomi_addon_1756209918190" > Change Me! </ div >" at bounding box center [550, 215] width 270 height 245
type textarea "*"
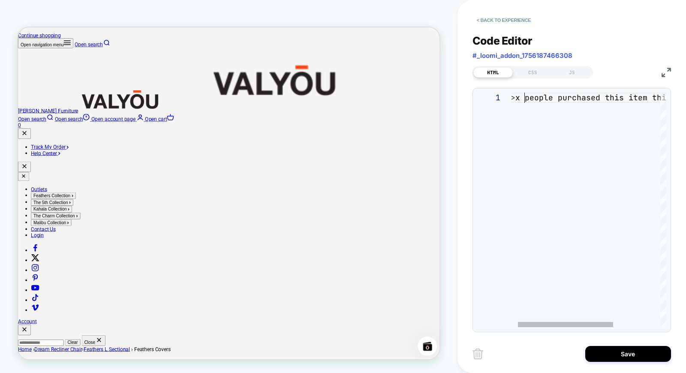
scroll to position [0, 217]
click at [519, 97] on div "< p > x people purchased this item this month </ p >" at bounding box center [632, 210] width 242 height 234
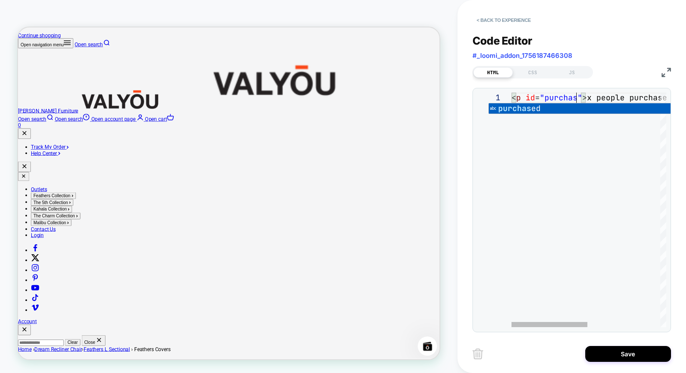
scroll to position [0, 69]
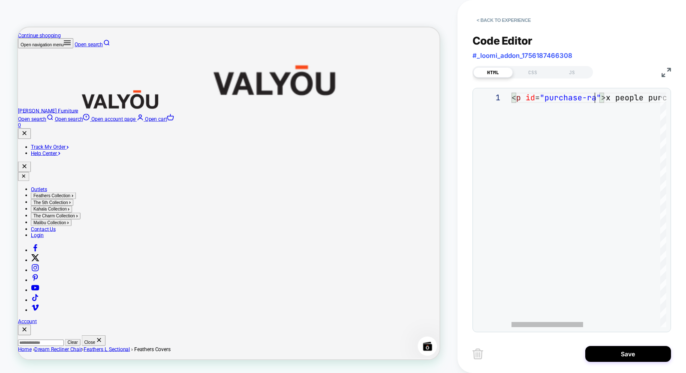
type textarea "**********"
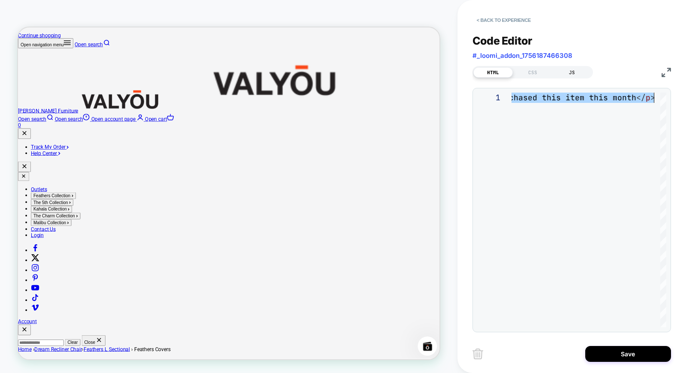
type textarea "**********"
click at [570, 69] on div "JS" at bounding box center [571, 72] width 39 height 10
click at [565, 116] on div at bounding box center [588, 210] width 155 height 234
click at [511, 174] on div at bounding box center [588, 210] width 155 height 234
click at [555, 113] on div at bounding box center [588, 210] width 155 height 234
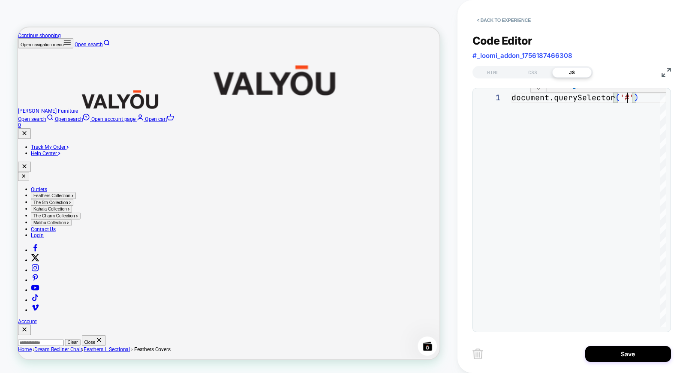
scroll to position [0, 114]
type textarea "**********"
click at [503, 67] on div "HTML" at bounding box center [492, 72] width 39 height 10
click at [577, 99] on div "< p id = "purchase-rate" > x people purchased this item this month </ p >" at bounding box center [676, 210] width 330 height 234
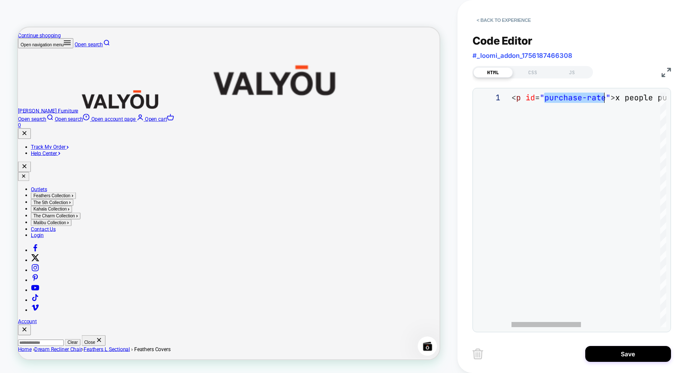
drag, startPoint x: 577, startPoint y: 99, endPoint x: 593, endPoint y: 99, distance: 16.3
click at [593, 99] on div "< p id = "purchase-rate" > x people purchased this item this month </ p >" at bounding box center [676, 210] width 330 height 234
click at [567, 75] on div "JS" at bounding box center [571, 72] width 39 height 10
click at [617, 99] on div "document.querySelector ( '#' )" at bounding box center [588, 210] width 155 height 234
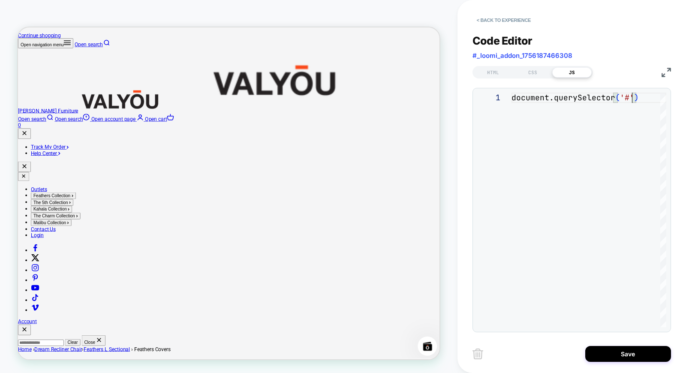
click at [617, 96] on div "document.querySelector ( '#' )" at bounding box center [588, 210] width 155 height 234
click at [617, 72] on img at bounding box center [665, 72] width 9 height 9
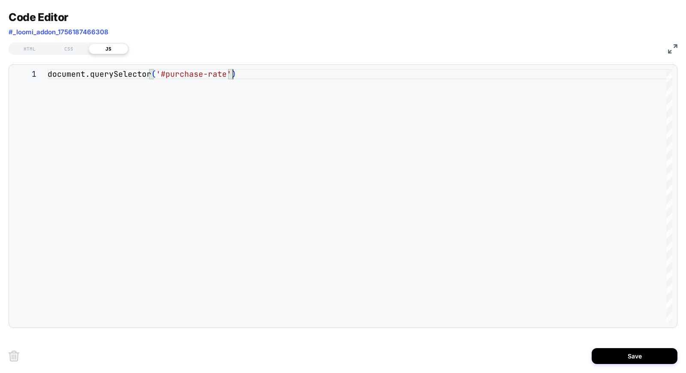
scroll to position [0, 176]
click at [386, 73] on div "document.querySelector ( '#purchase-rate' )" at bounding box center [360, 196] width 624 height 254
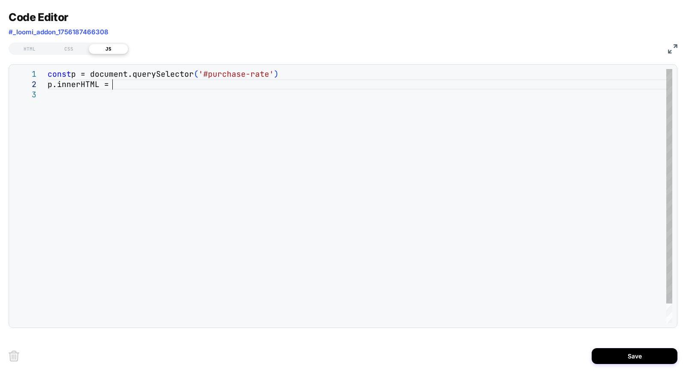
scroll to position [9, 69]
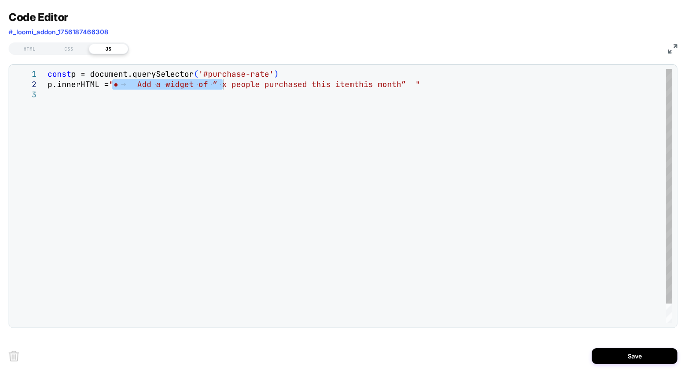
drag, startPoint x: 114, startPoint y: 84, endPoint x: 222, endPoint y: 86, distance: 108.0
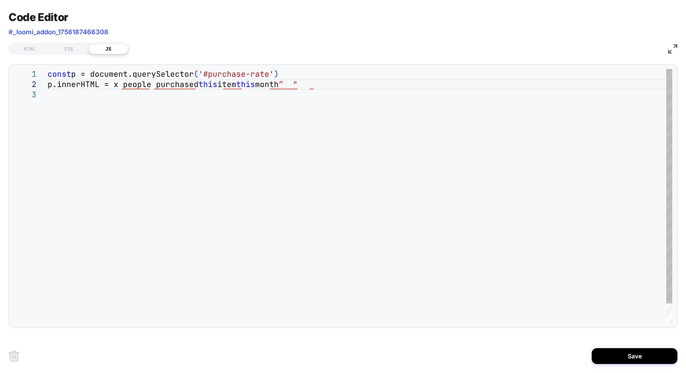
click at [308, 82] on div "const p = document.querySelector ( '#purchase-rate' ) p.innerHTML = x people pu…" at bounding box center [360, 206] width 624 height 274
click at [112, 85] on div "const p = document.querySelector ( '#purchase-rate' ) p.innerHTML = x people pu…" at bounding box center [360, 206] width 624 height 274
click at [290, 78] on div "const p = document.querySelector ( '#purchase-rate' ) p.innerHTML = "x people p…" at bounding box center [360, 206] width 624 height 274
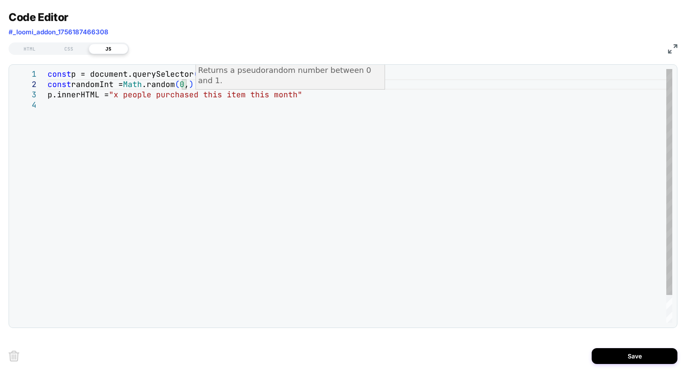
scroll to position [9, 152]
type textarea "**********"
